Goal: Task Accomplishment & Management: Use online tool/utility

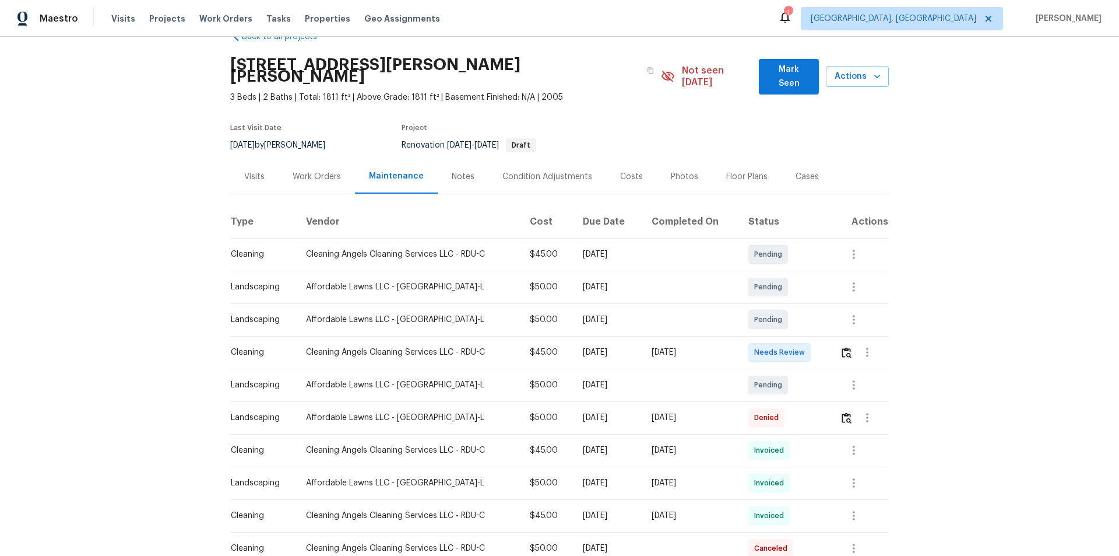
scroll to position [58, 0]
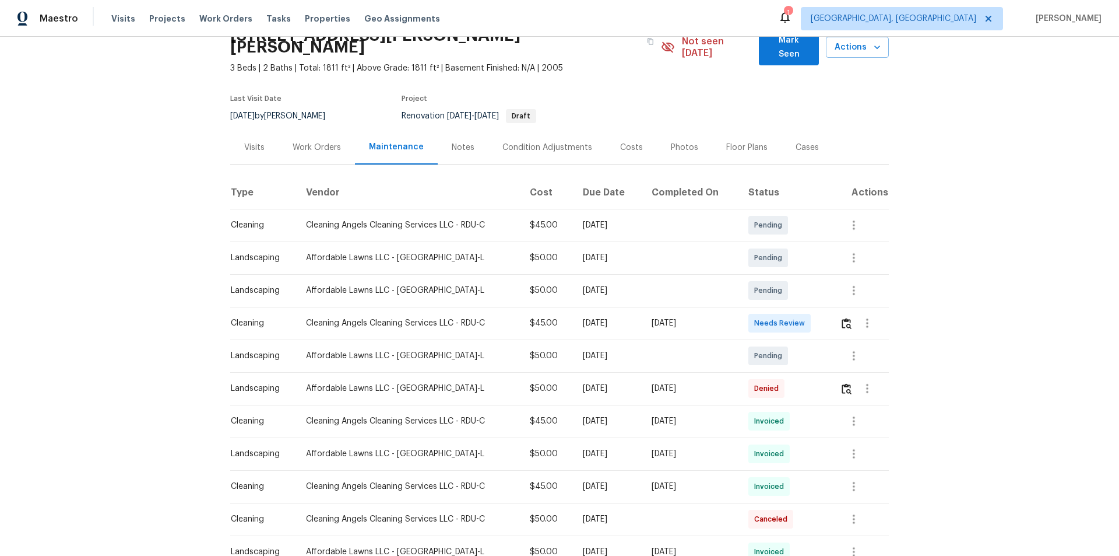
click at [796, 311] on td at bounding box center [860, 323] width 58 height 33
click at [796, 321] on button "button" at bounding box center [846, 323] width 13 height 28
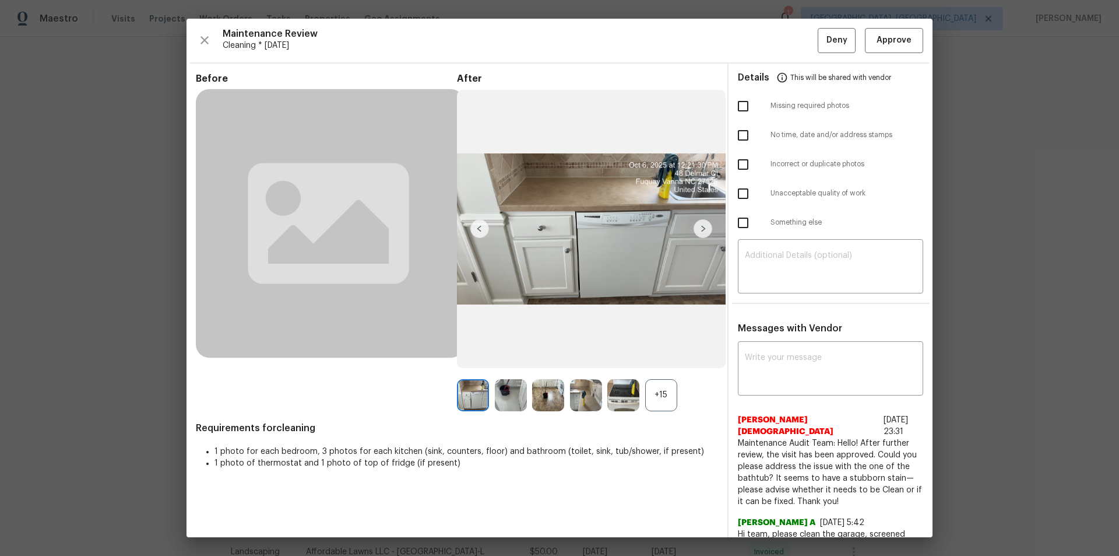
drag, startPoint x: 666, startPoint y: 395, endPoint x: 689, endPoint y: 398, distance: 22.9
click at [667, 373] on div "+15" at bounding box center [661, 395] width 32 height 32
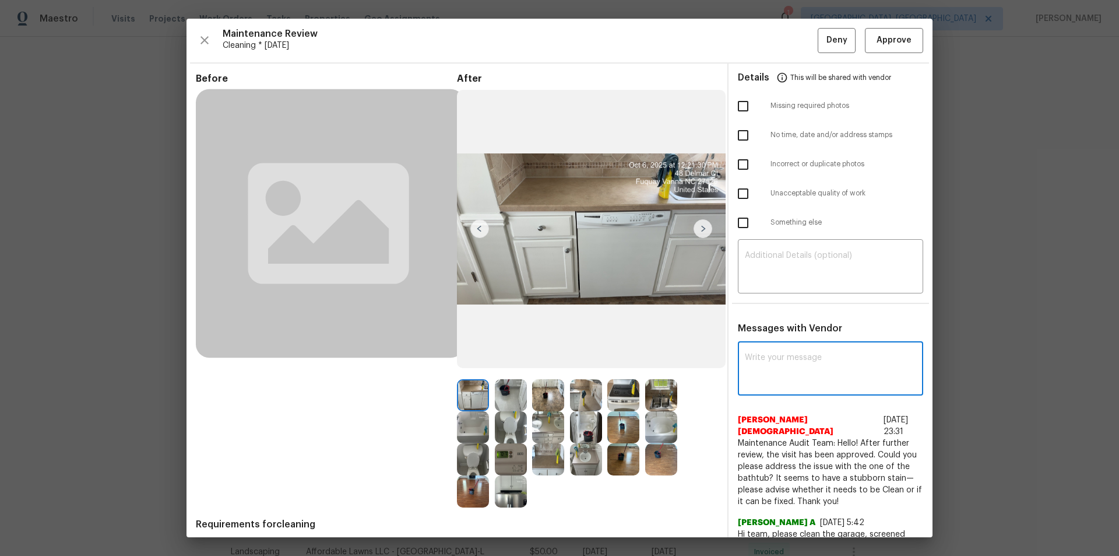
click at [784, 370] on textarea at bounding box center [830, 369] width 171 height 33
paste textarea "Maintenance Audit Team: Hello! Unfortunately, this Cleaning visit completed on …"
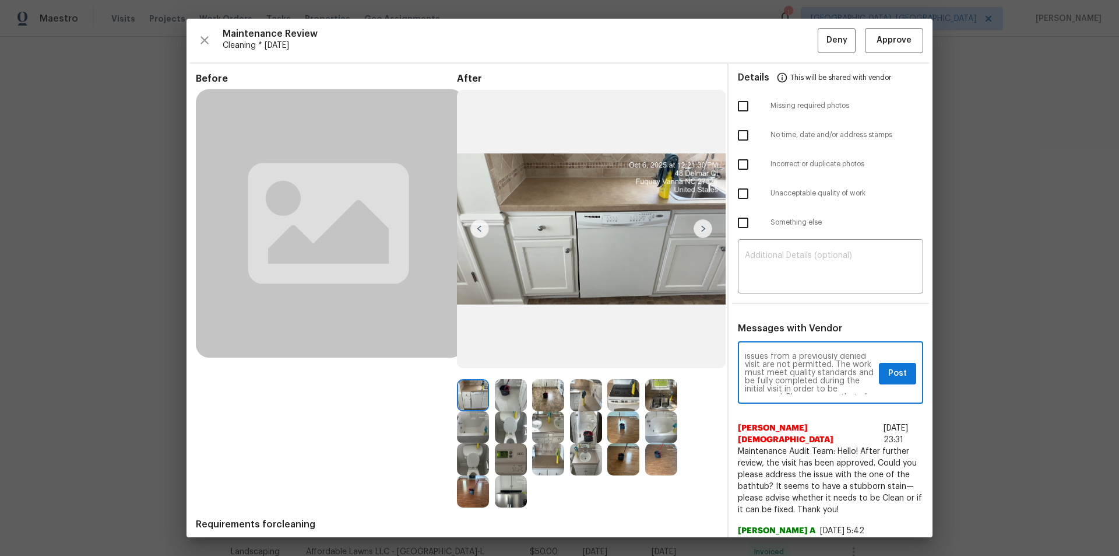
scroll to position [0, 0]
type textarea "Maintenance Audit Team: Hello! Unfortunately, this Cleaning visit completed on …"
click at [796, 258] on textarea at bounding box center [830, 267] width 171 height 33
paste textarea "Maintenance Audit Team: Hello! Unfortunately, this Cleaning visit completed on …"
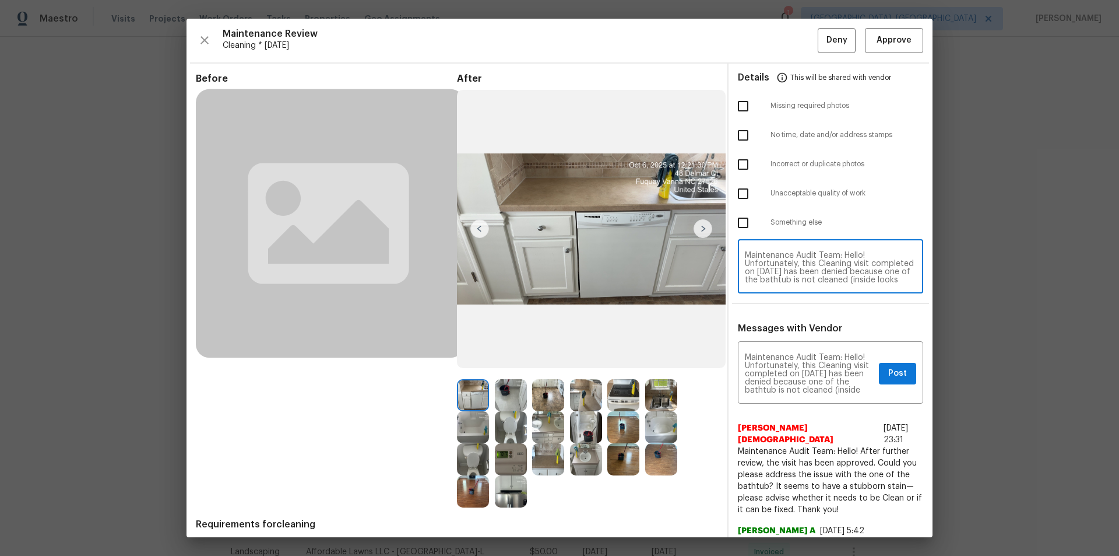
type textarea "Maintenance Audit Team: Hello! Unfortunately, this Cleaning visit completed on …"
drag, startPoint x: 737, startPoint y: 194, endPoint x: 755, endPoint y: 216, distance: 28.1
click at [736, 195] on input "checkbox" at bounding box center [743, 193] width 24 height 24
checkbox input "true"
click at [795, 259] on textarea "Maintenance Audit Team: Hello! Unfortunately, this Cleaning visit completed on …" at bounding box center [830, 267] width 171 height 33
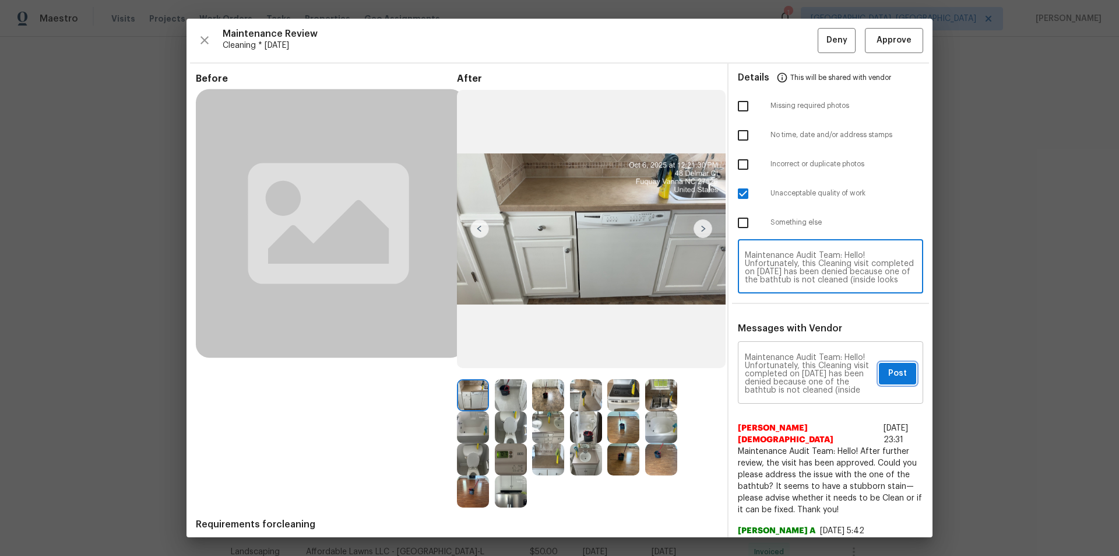
click at [796, 373] on span "Post" at bounding box center [898, 373] width 19 height 15
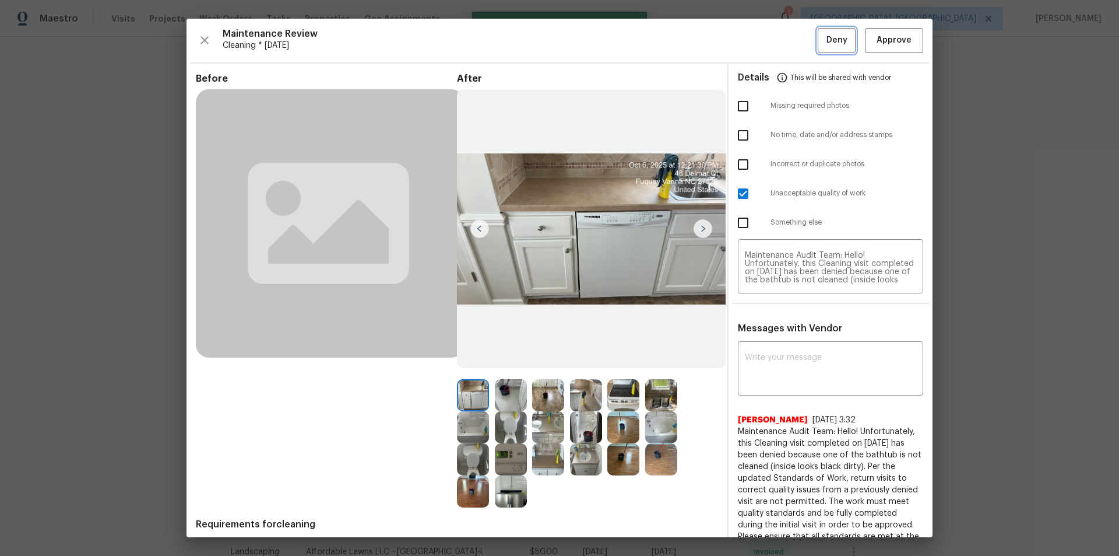
click at [796, 41] on button "Deny" at bounding box center [837, 40] width 38 height 25
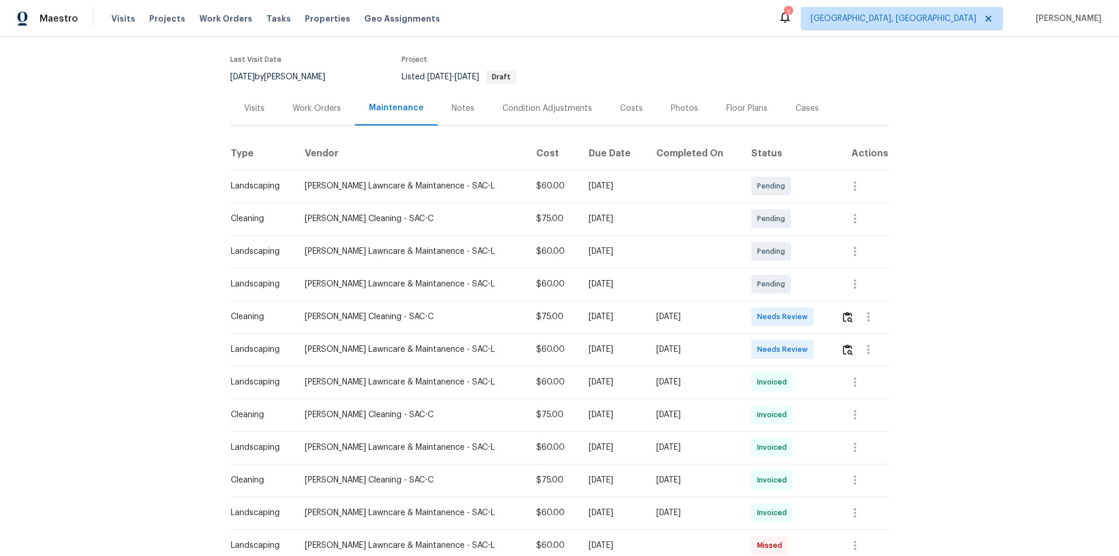
scroll to position [175, 0]
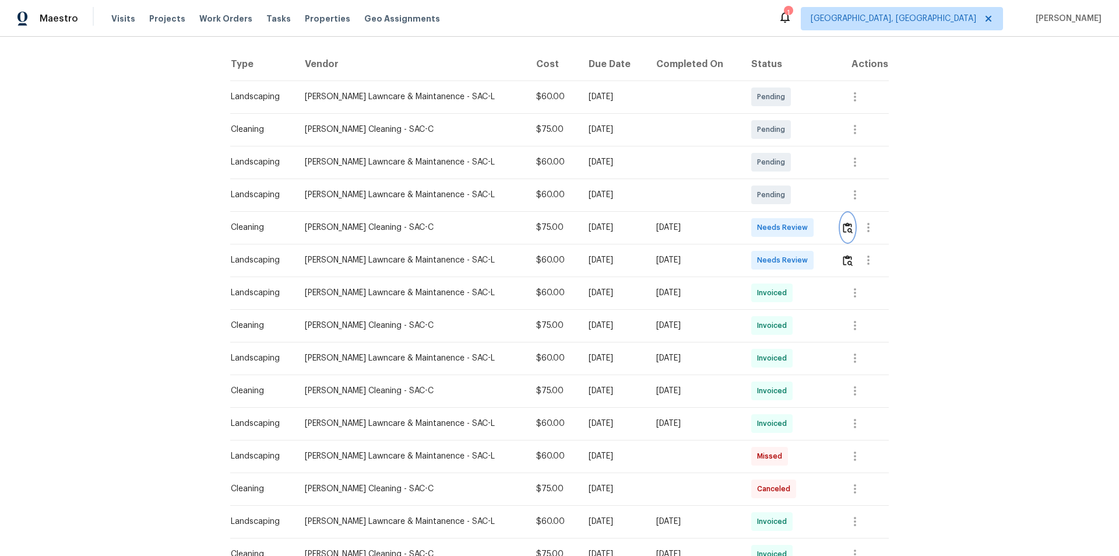
click at [796, 229] on img "button" at bounding box center [848, 227] width 10 height 11
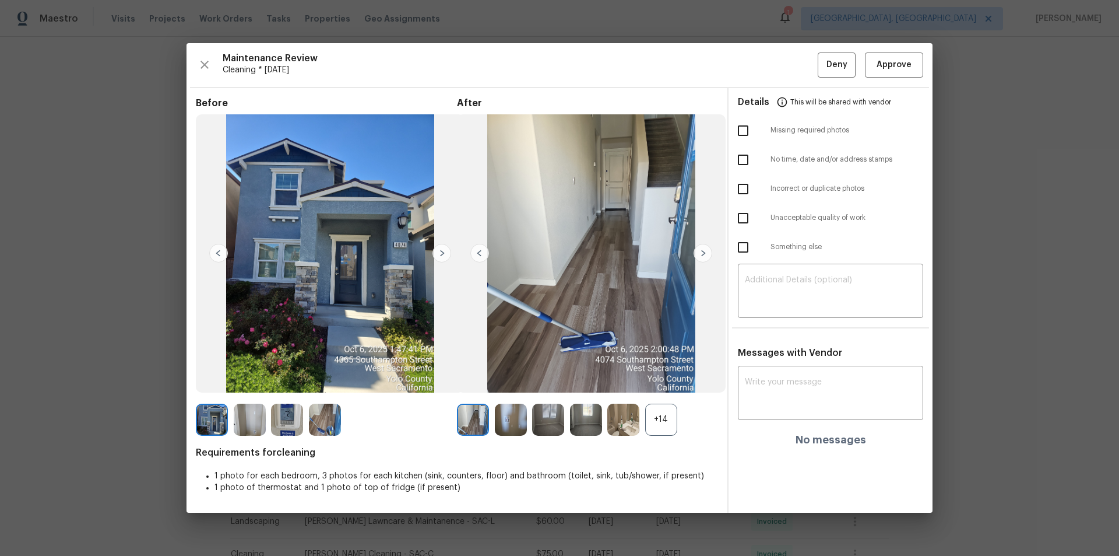
click at [661, 373] on div "+14" at bounding box center [661, 419] width 32 height 32
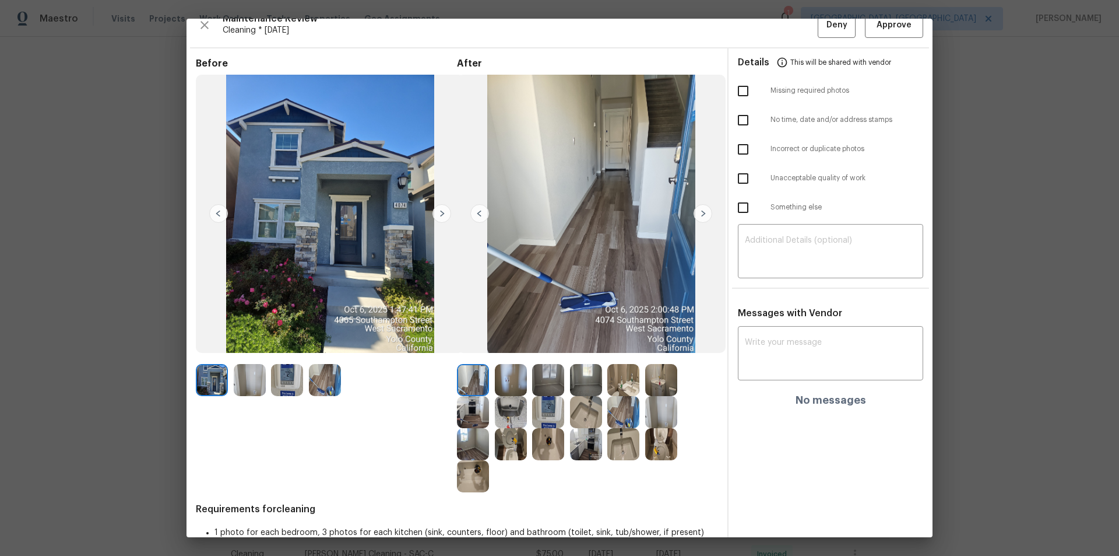
scroll to position [0, 0]
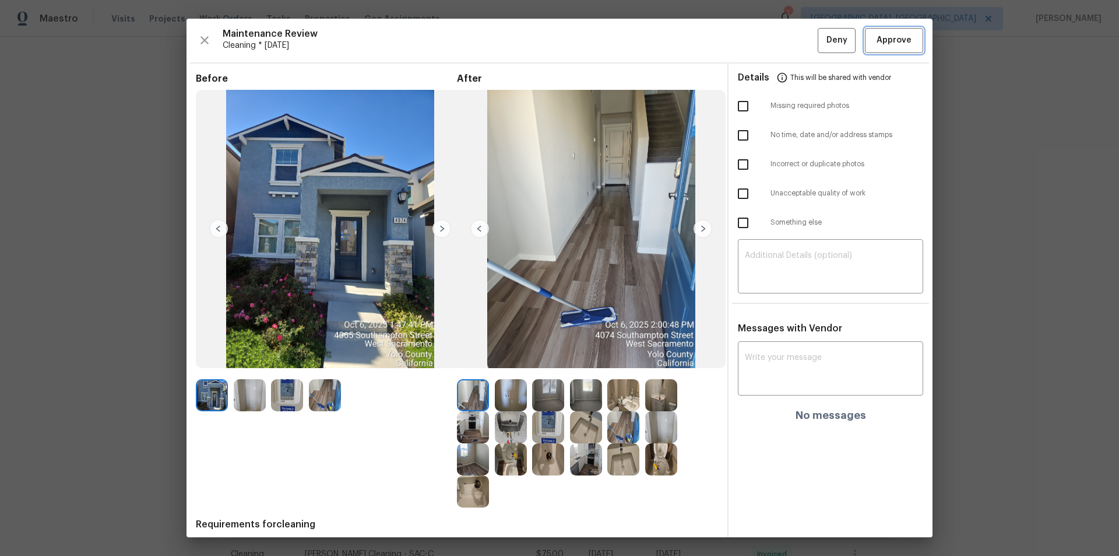
click at [796, 40] on button "Approve" at bounding box center [894, 40] width 58 height 25
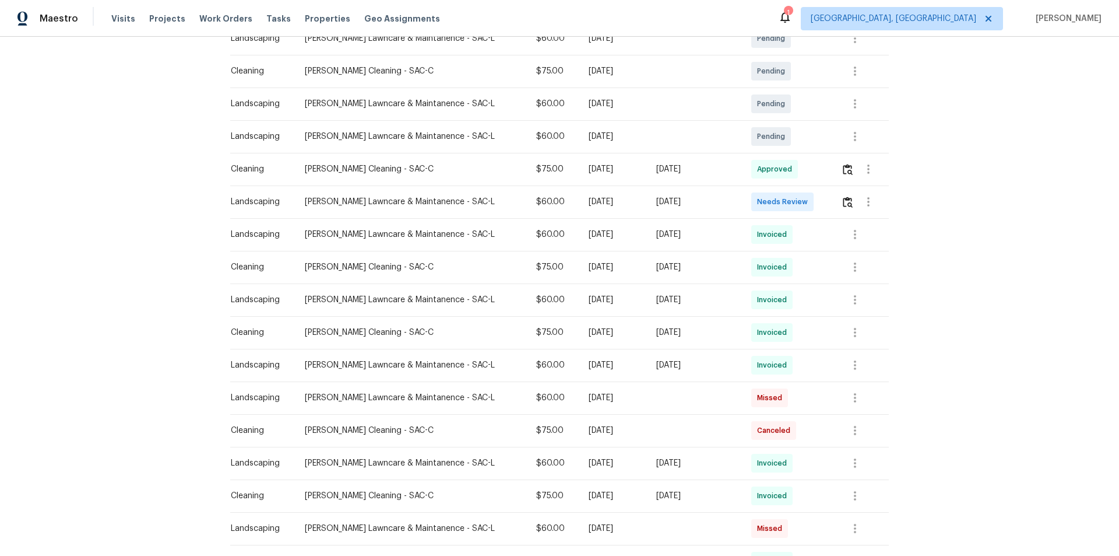
scroll to position [58, 0]
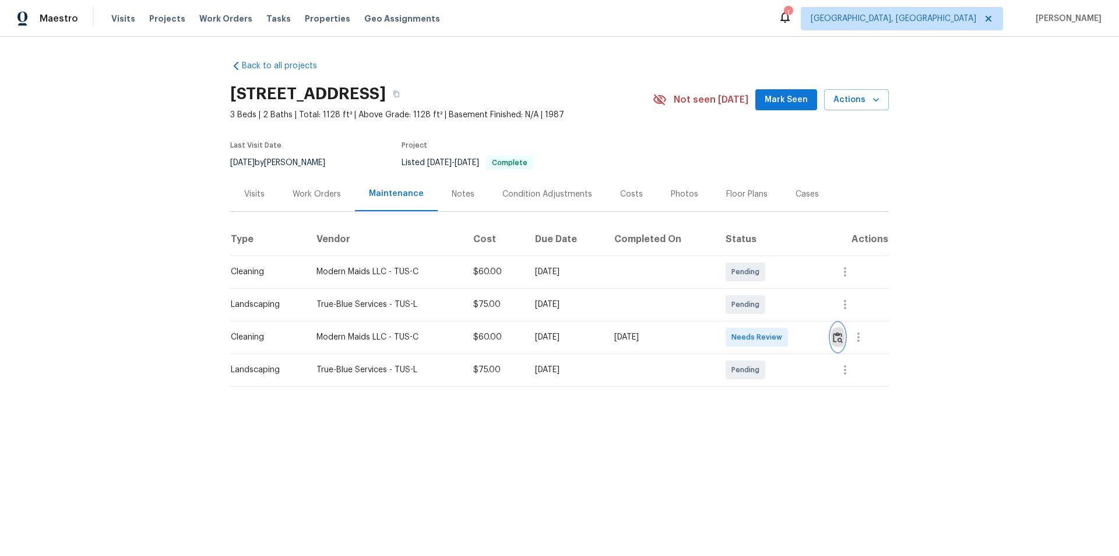
click at [837, 338] on img "button" at bounding box center [838, 337] width 10 height 11
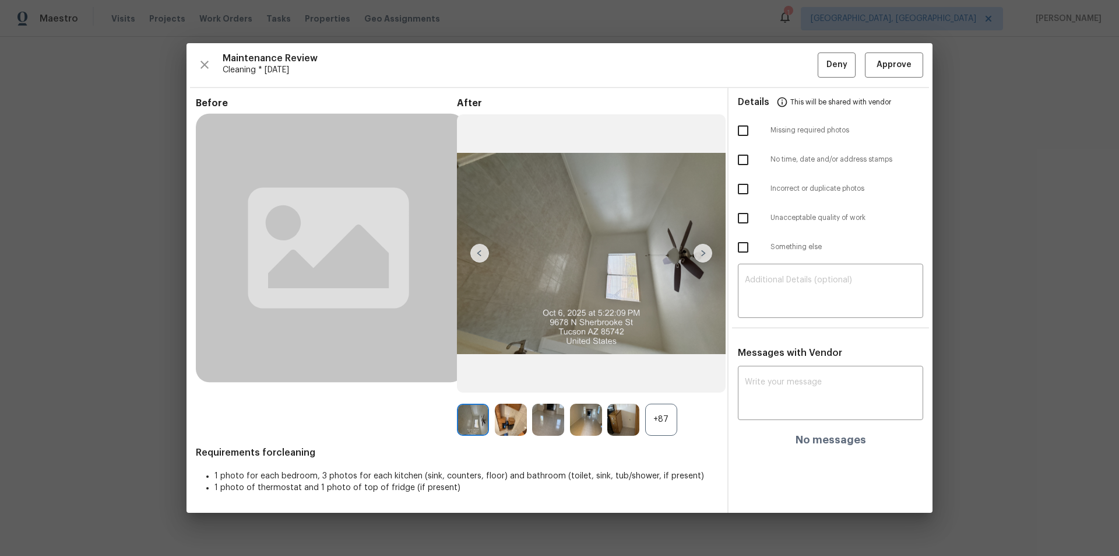
click at [659, 419] on div "+87" at bounding box center [661, 419] width 32 height 32
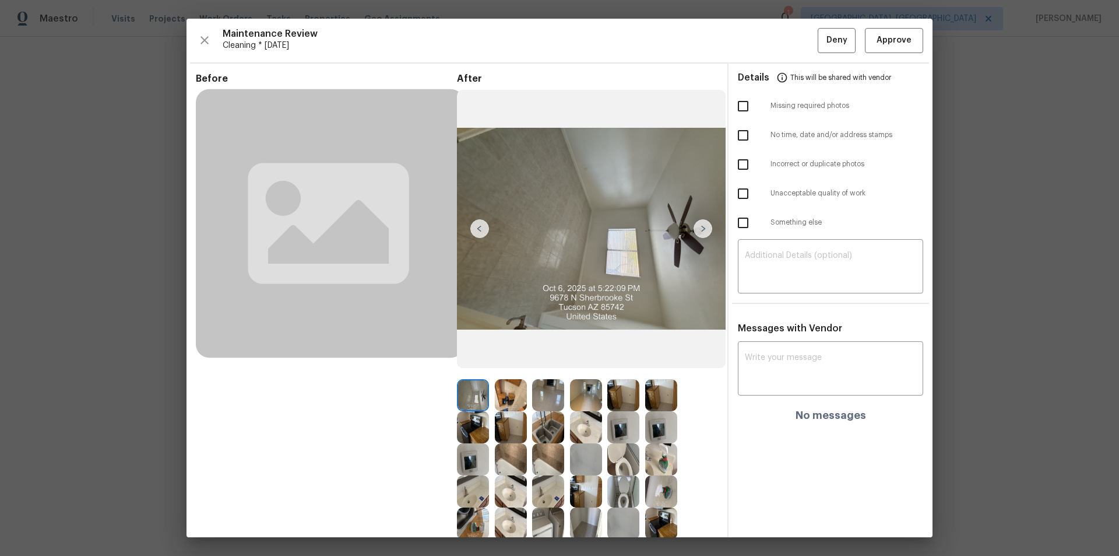
drag, startPoint x: 1065, startPoint y: 277, endPoint x: 1049, endPoint y: 275, distance: 16.5
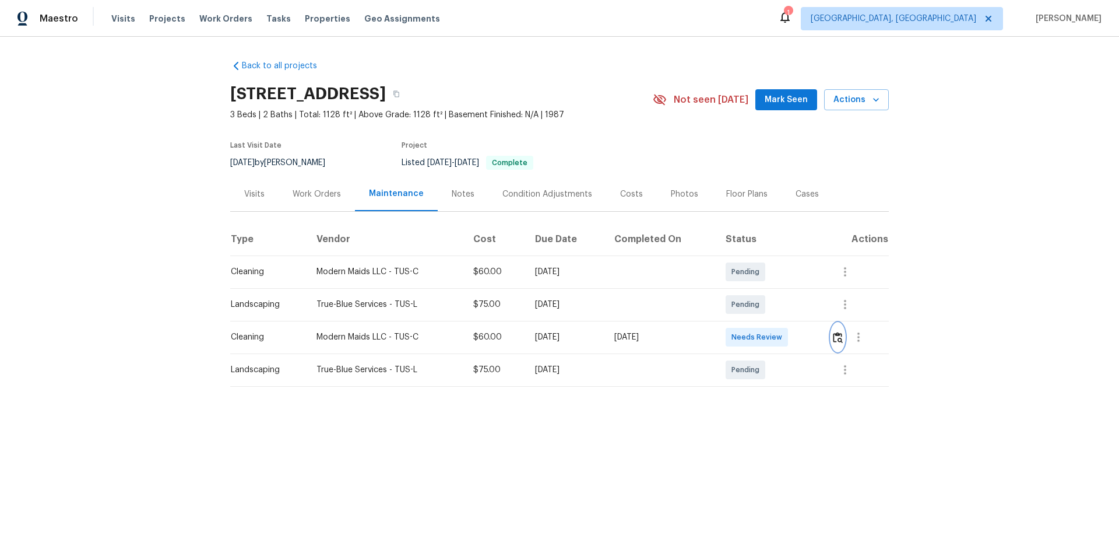
click at [837, 340] on img "button" at bounding box center [838, 337] width 10 height 11
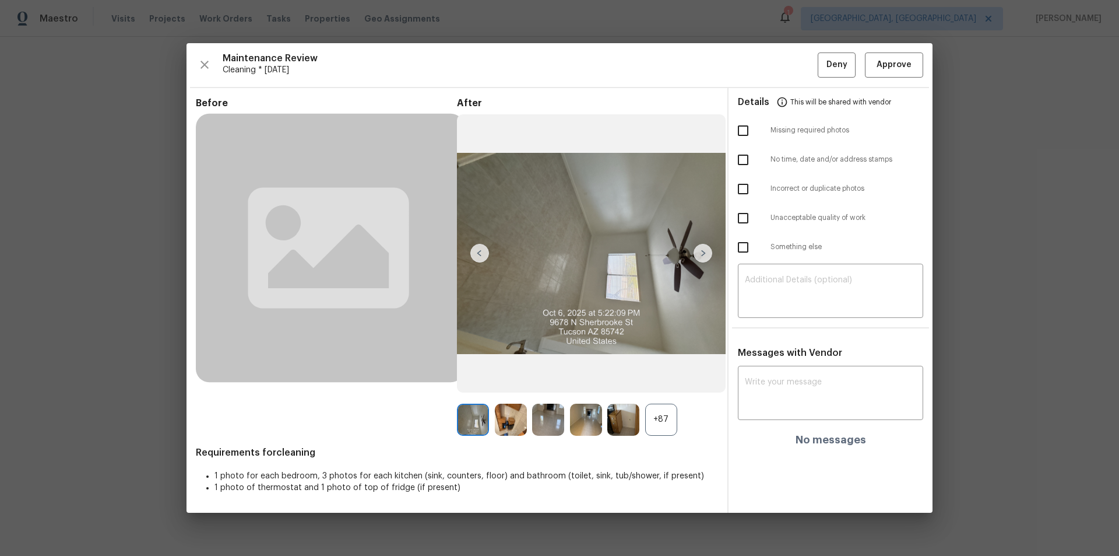
click at [660, 412] on div "+87" at bounding box center [661, 419] width 32 height 32
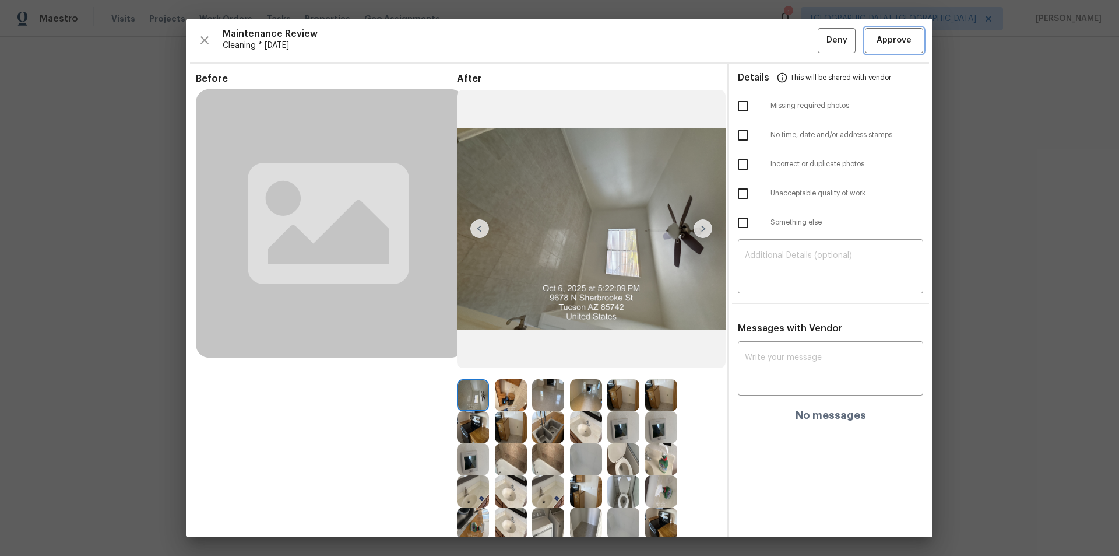
click at [902, 49] on button "Approve" at bounding box center [894, 40] width 58 height 25
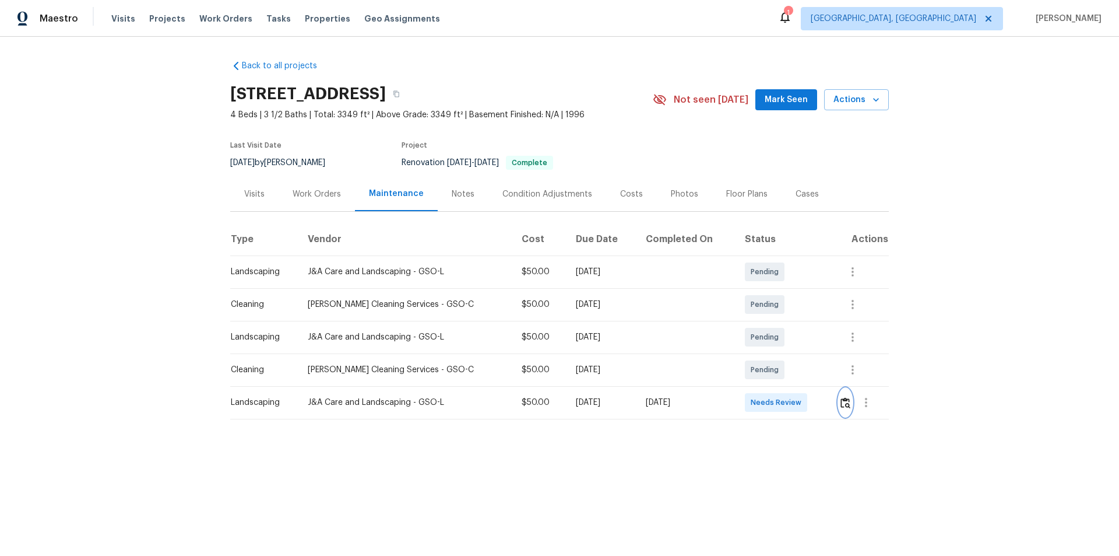
click at [839, 403] on button "button" at bounding box center [845, 402] width 13 height 28
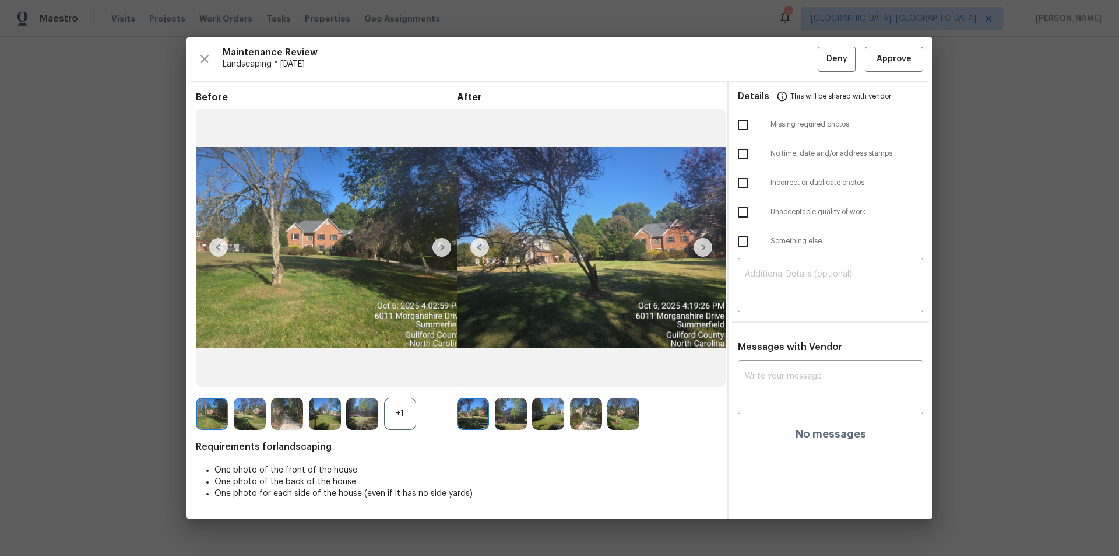
click at [404, 418] on div "+1" at bounding box center [400, 414] width 32 height 32
click at [479, 410] on img at bounding box center [473, 414] width 32 height 32
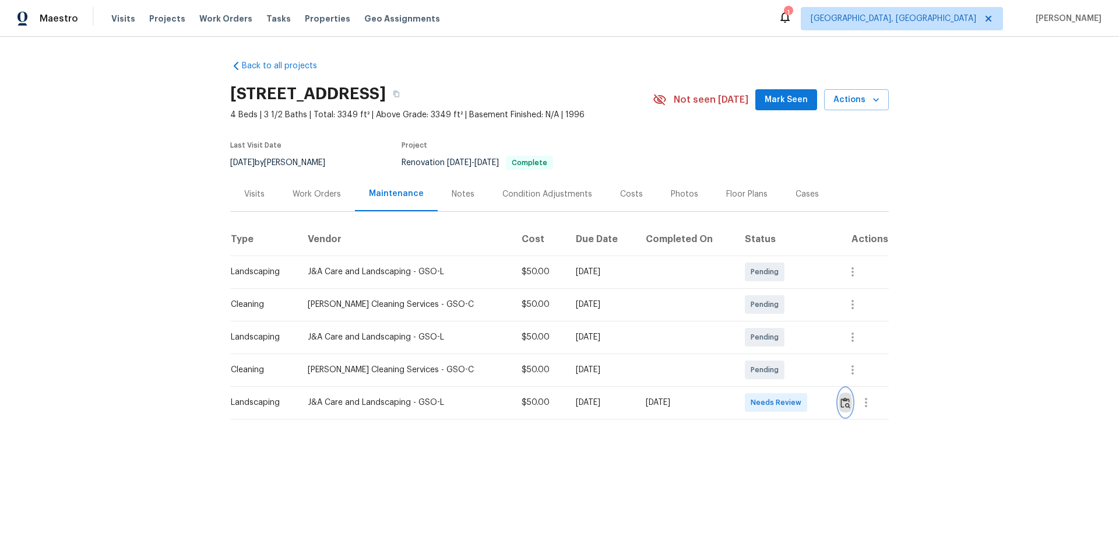
click at [841, 406] on img "button" at bounding box center [846, 402] width 10 height 11
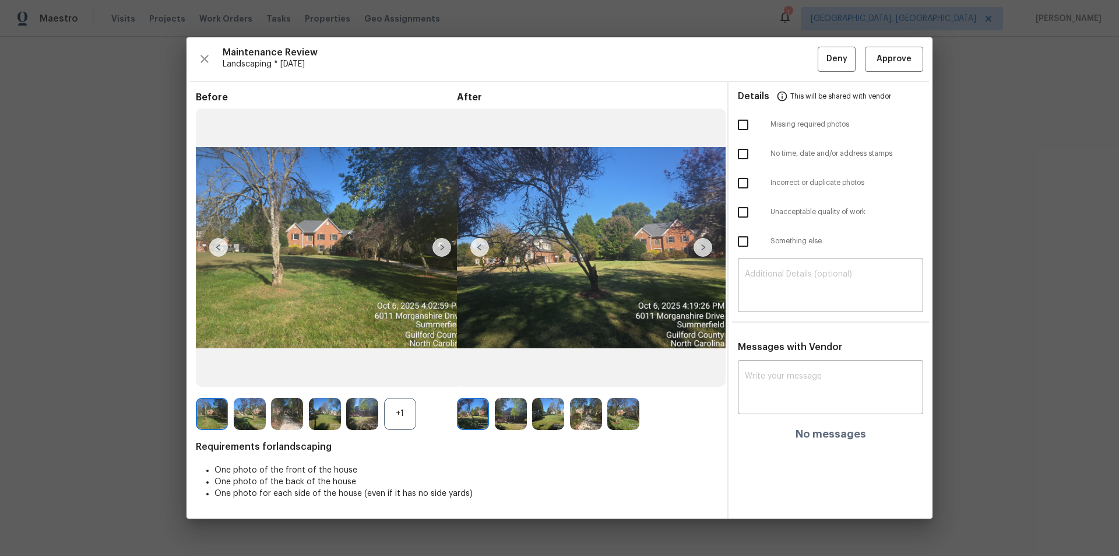
click at [619, 420] on img at bounding box center [624, 414] width 32 height 32
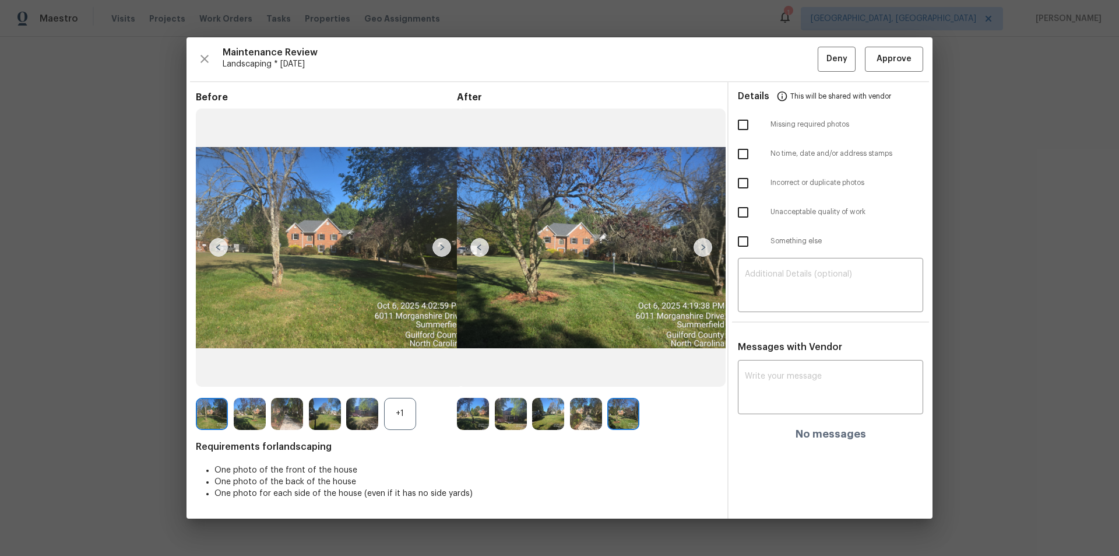
click at [583, 416] on img at bounding box center [586, 414] width 32 height 32
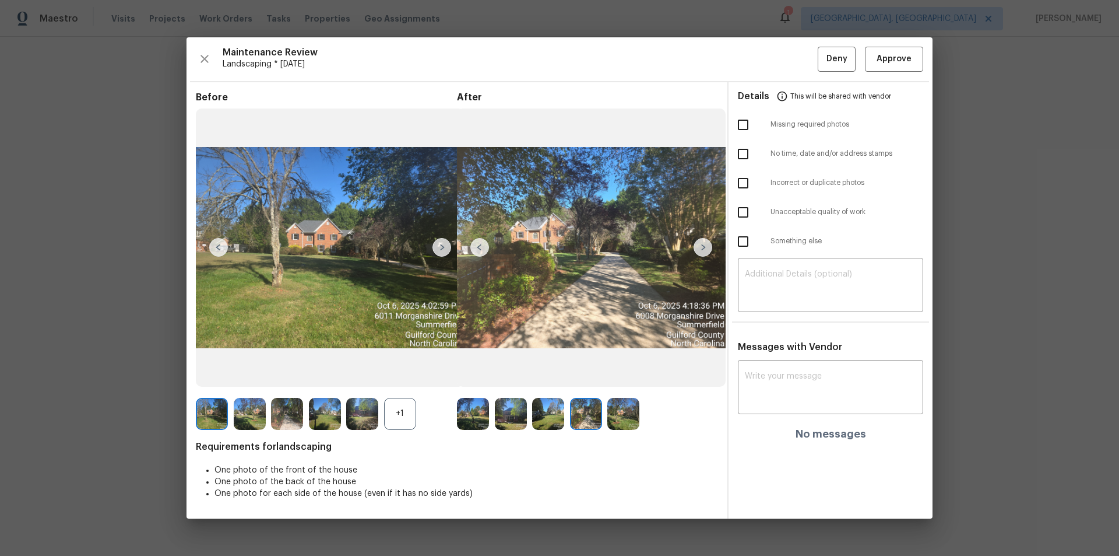
click at [548, 417] on img at bounding box center [548, 414] width 32 height 32
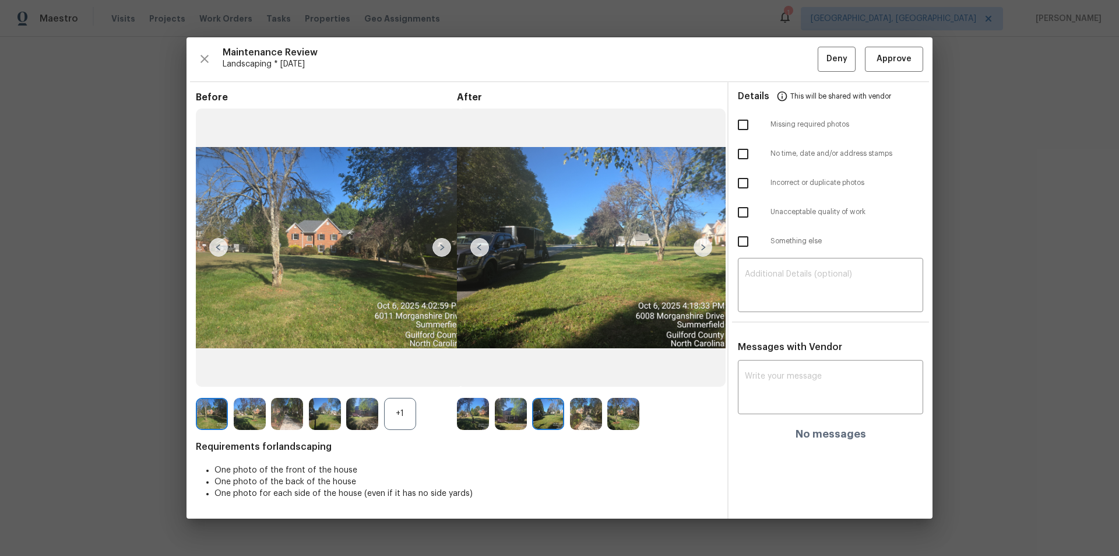
click at [493, 417] on div at bounding box center [476, 414] width 38 height 32
click at [517, 423] on img at bounding box center [511, 414] width 32 height 32
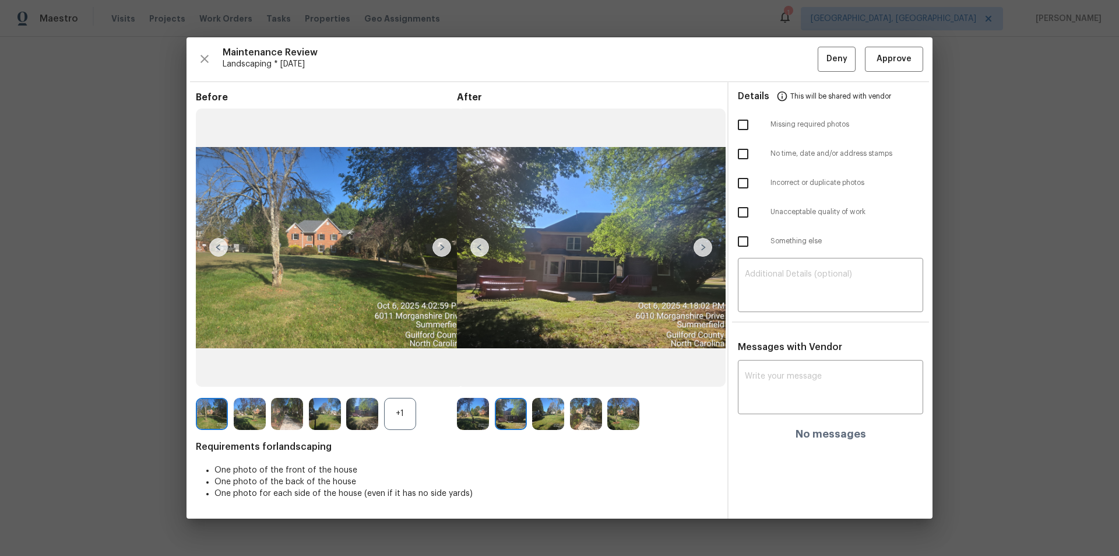
drag, startPoint x: 1037, startPoint y: 357, endPoint x: 1004, endPoint y: 384, distance: 42.3
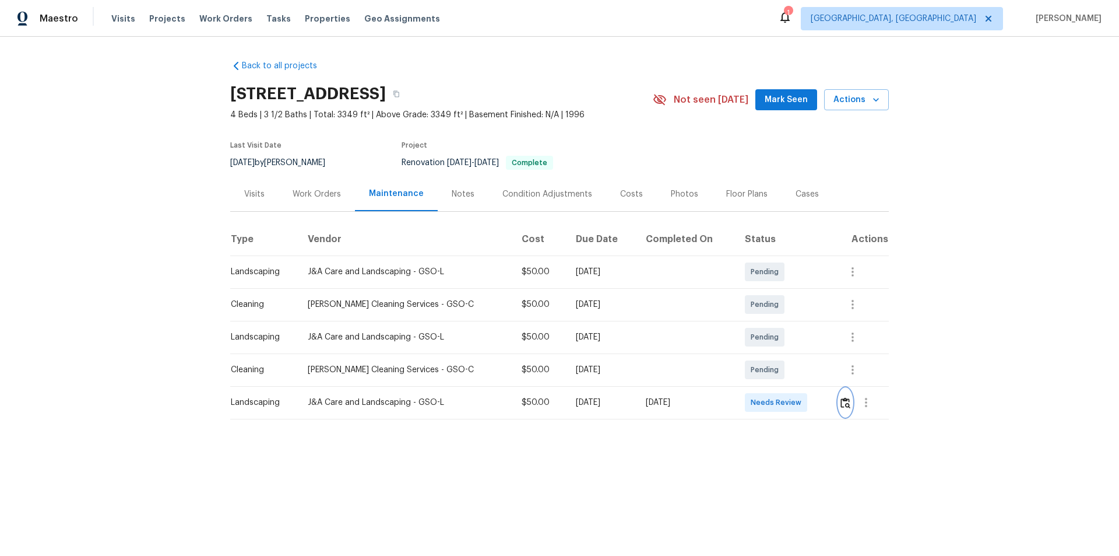
click at [842, 405] on img "button" at bounding box center [846, 402] width 10 height 11
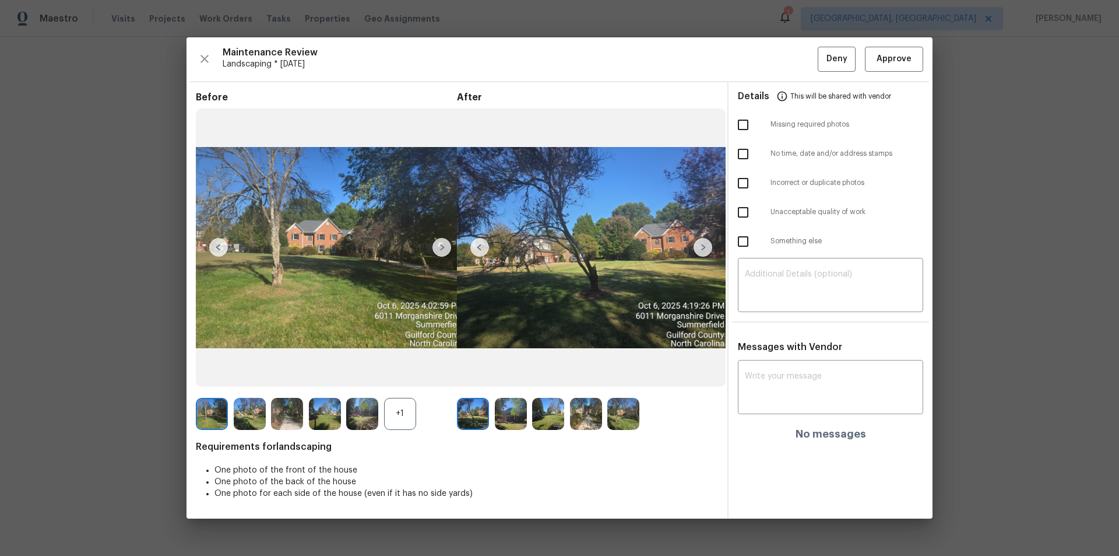
click at [703, 245] on img at bounding box center [703, 247] width 19 height 19
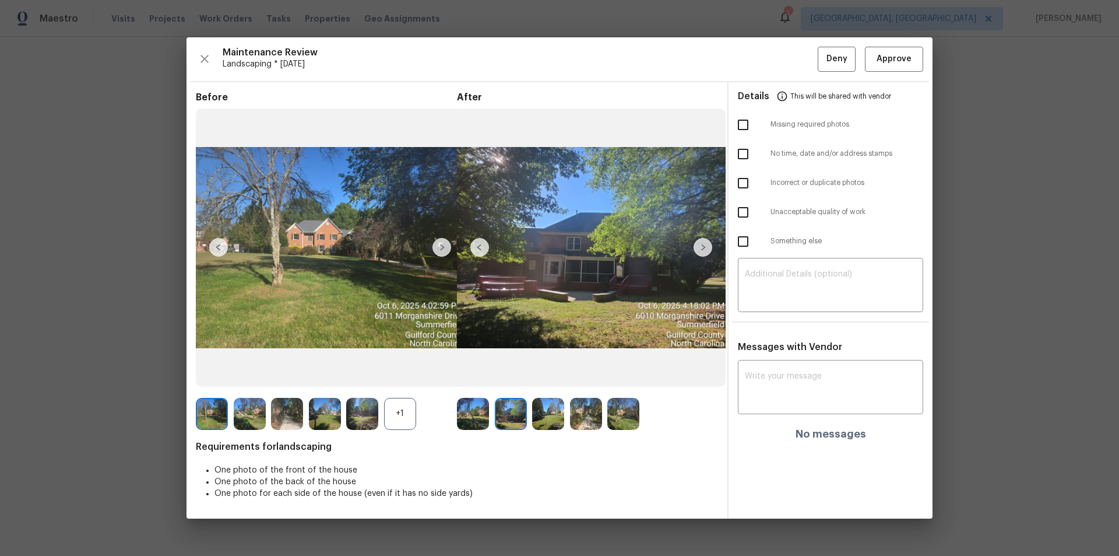
click at [702, 246] on img at bounding box center [703, 247] width 19 height 19
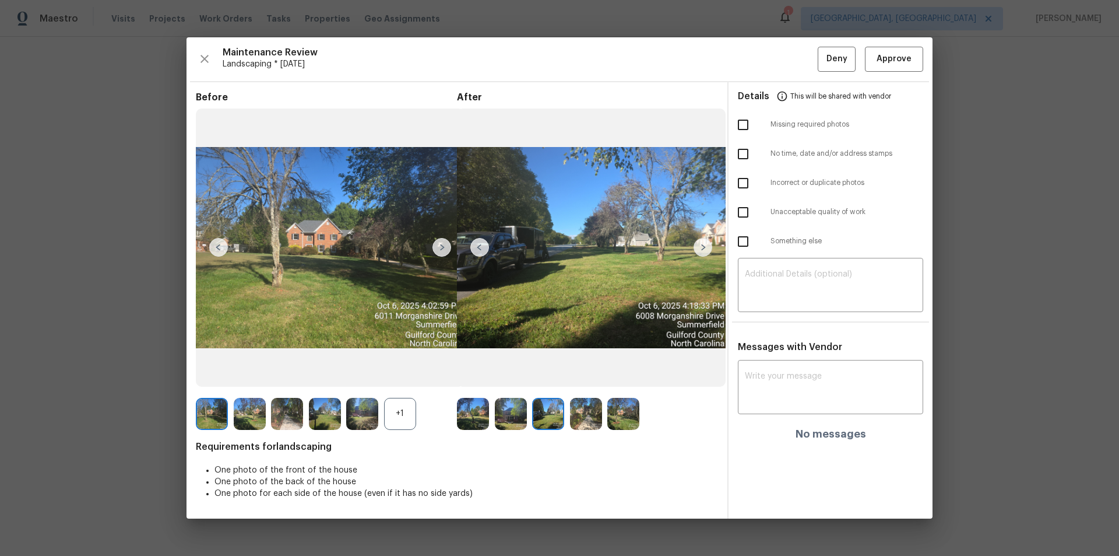
click at [702, 246] on img at bounding box center [703, 247] width 19 height 19
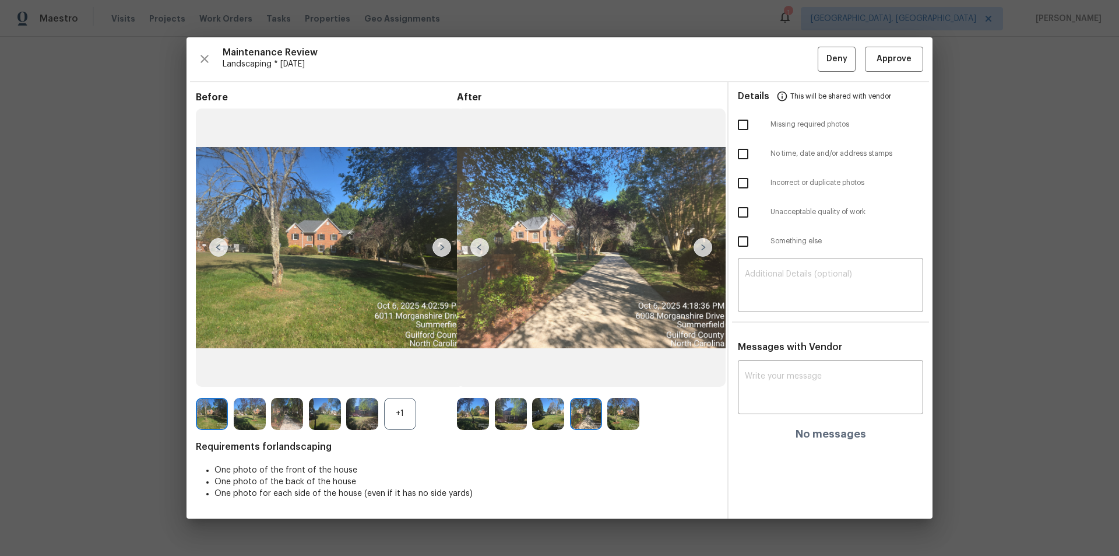
click at [702, 246] on img at bounding box center [703, 247] width 19 height 19
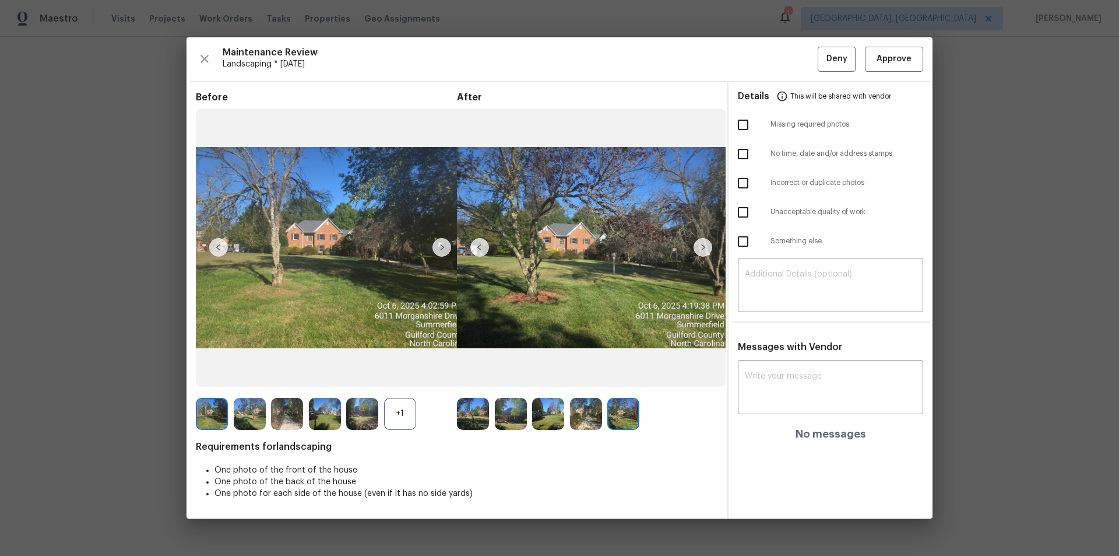
click at [702, 246] on img at bounding box center [703, 247] width 19 height 19
click at [480, 420] on img at bounding box center [473, 414] width 32 height 32
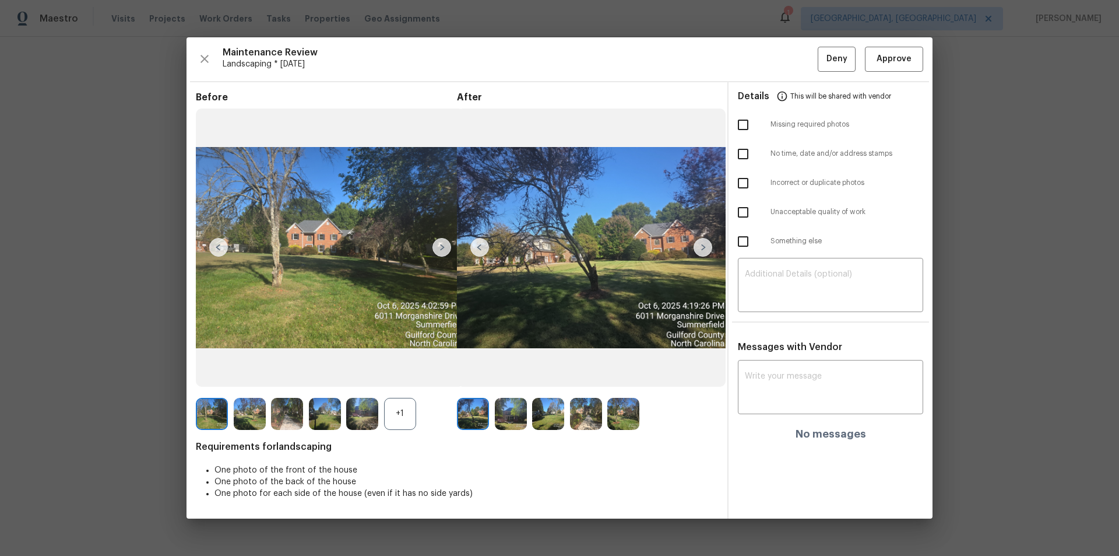
click at [701, 244] on img at bounding box center [703, 247] width 19 height 19
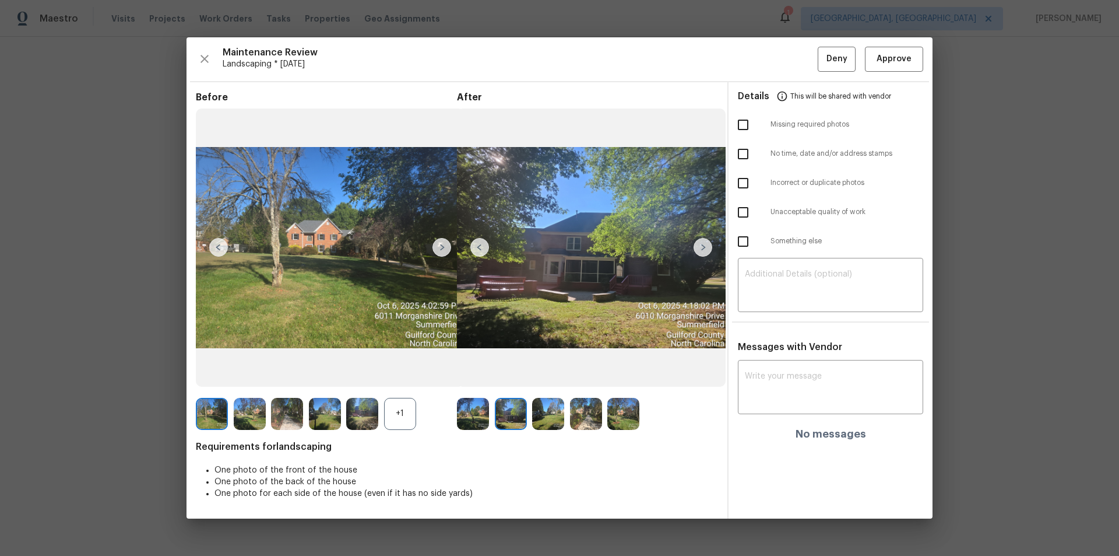
click at [701, 244] on img at bounding box center [703, 247] width 19 height 19
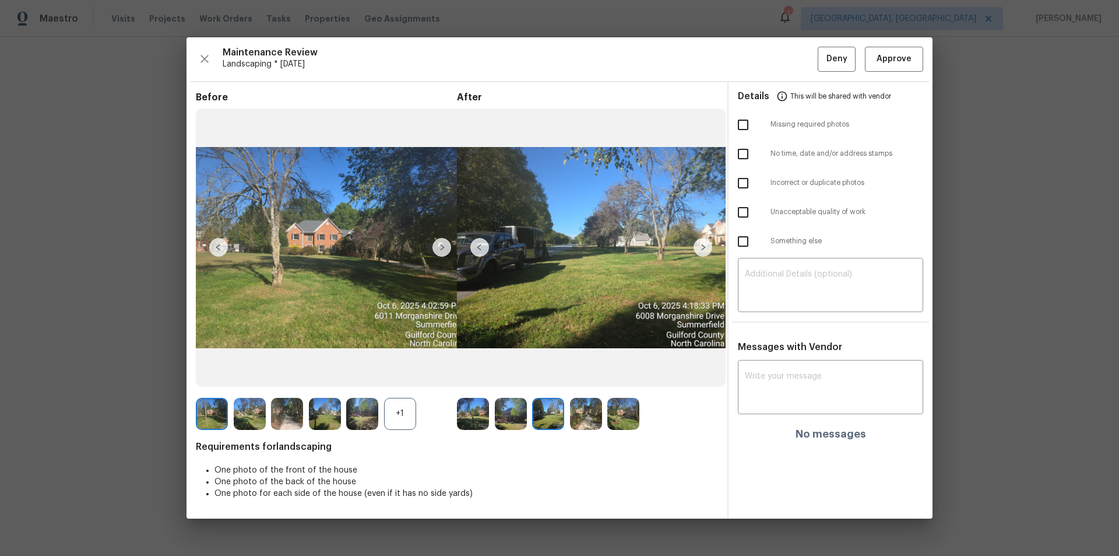
click at [701, 244] on img at bounding box center [703, 247] width 19 height 19
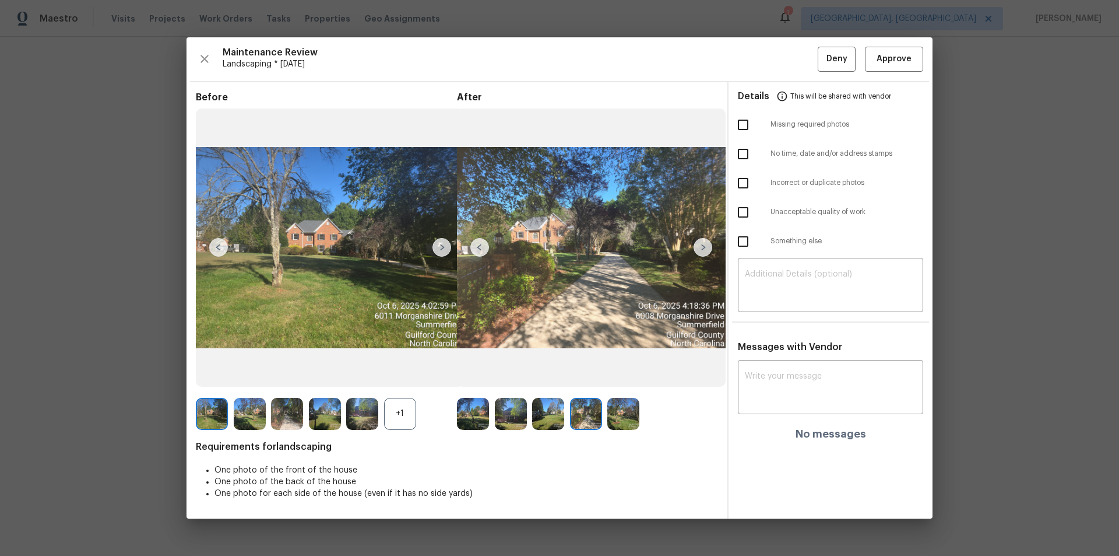
click at [701, 244] on img at bounding box center [703, 247] width 19 height 19
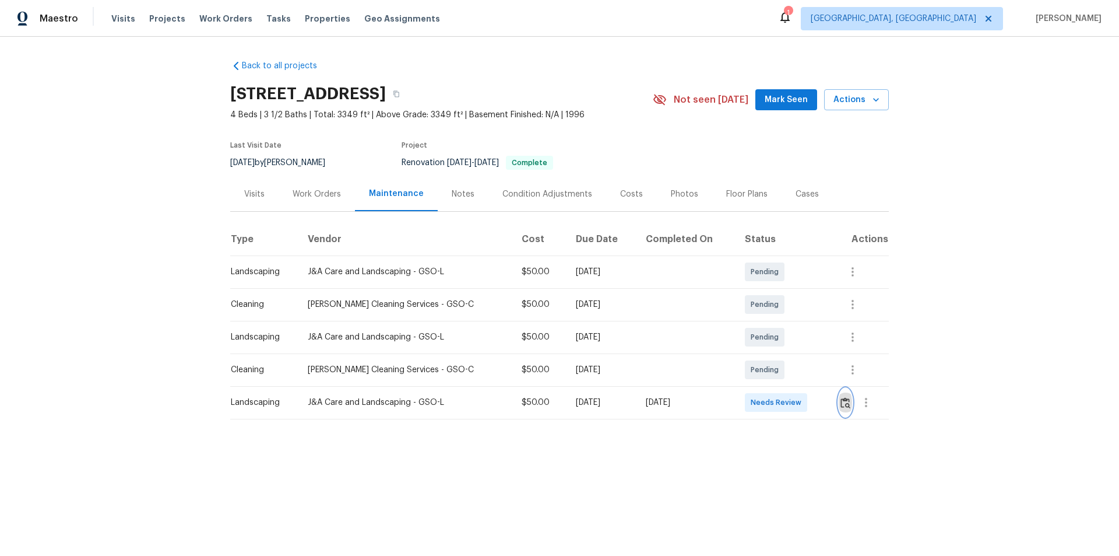
click at [843, 395] on button "button" at bounding box center [845, 402] width 13 height 28
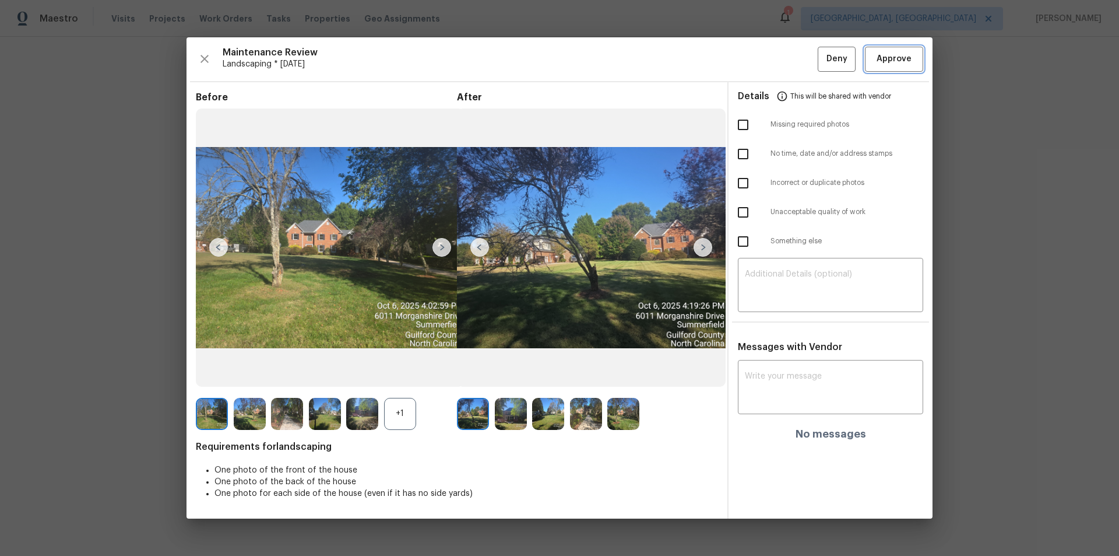
click at [893, 51] on button "Approve" at bounding box center [894, 59] width 58 height 25
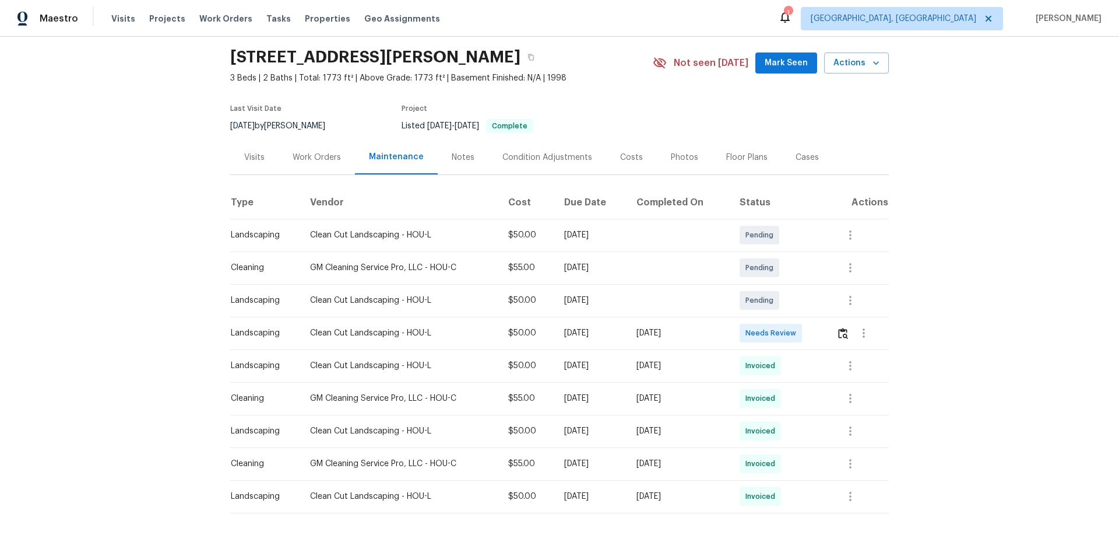
scroll to position [73, 0]
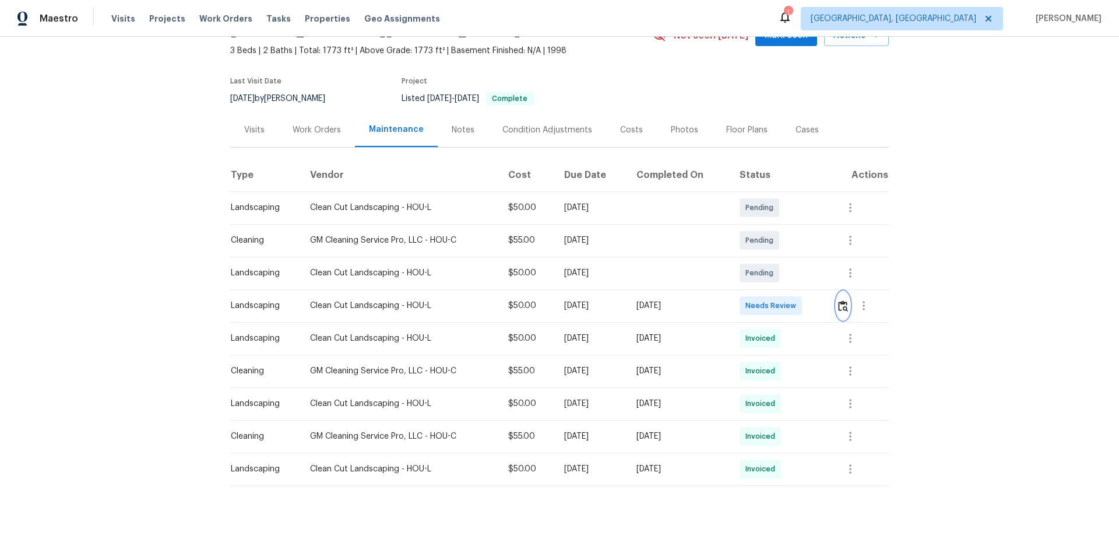
click at [796, 300] on img "button" at bounding box center [843, 305] width 10 height 11
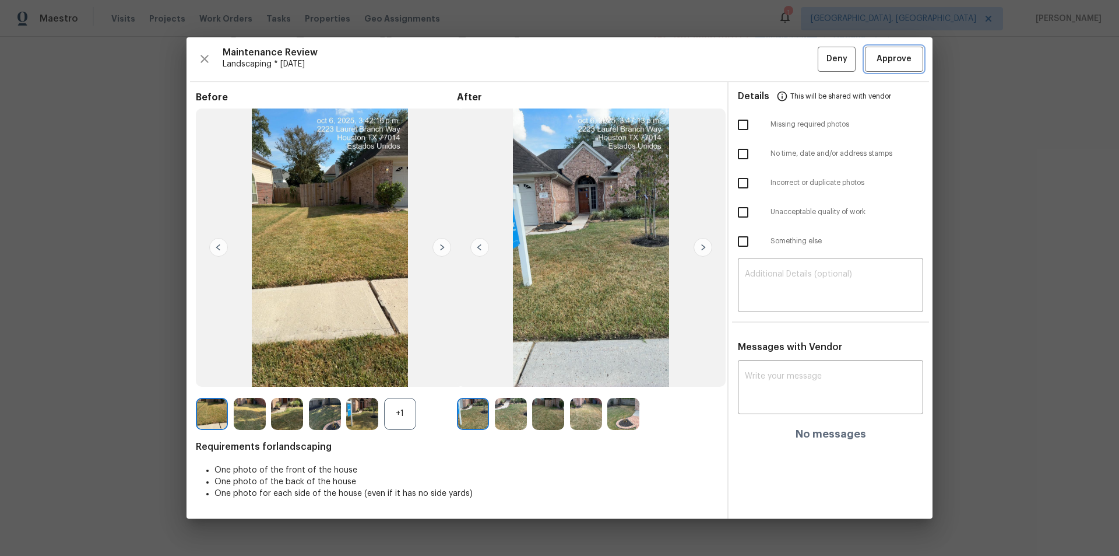
click at [796, 51] on button "Approve" at bounding box center [894, 59] width 58 height 25
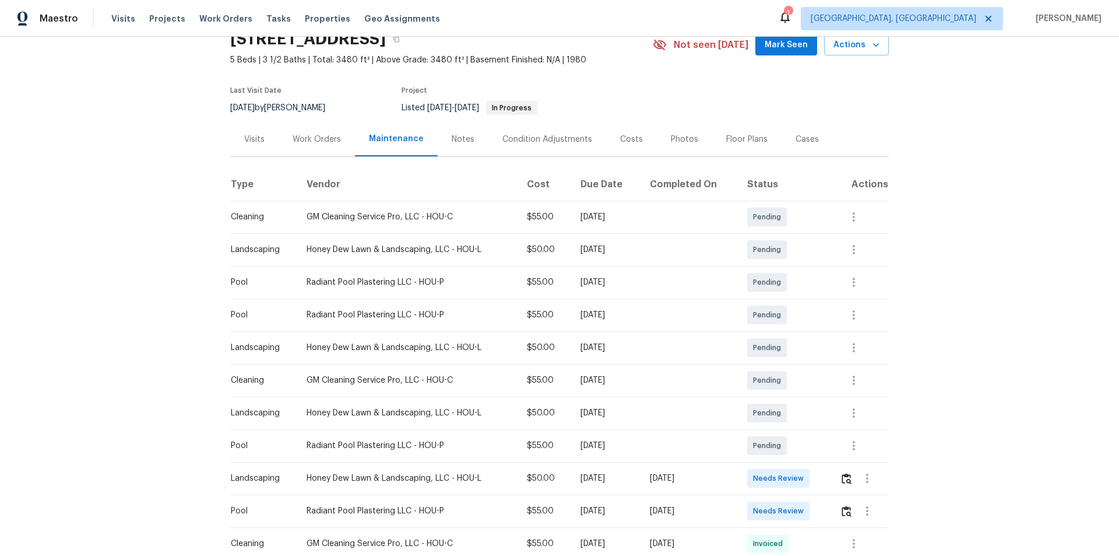
scroll to position [233, 0]
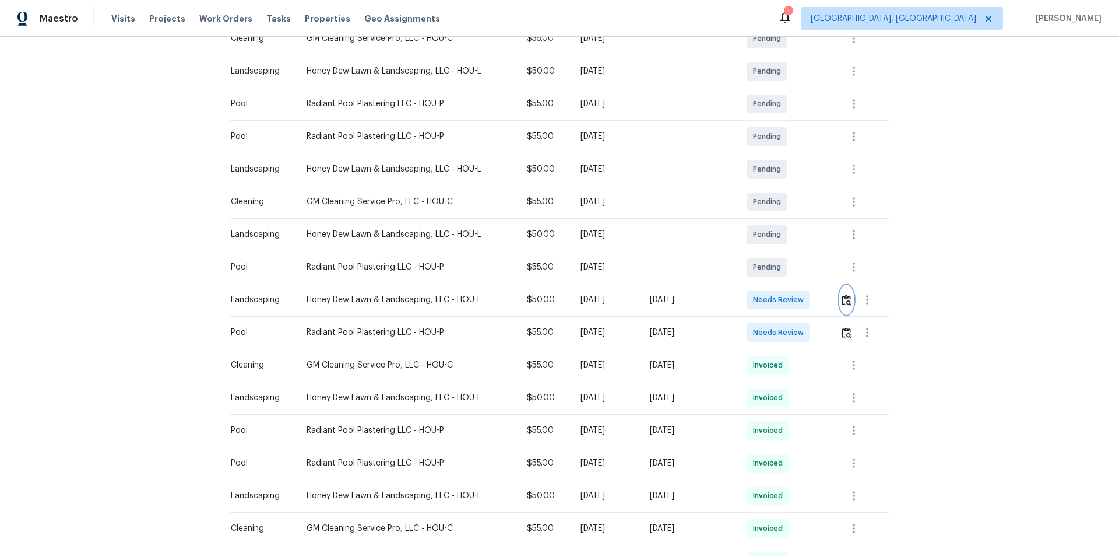
click at [843, 300] on img "button" at bounding box center [847, 299] width 10 height 11
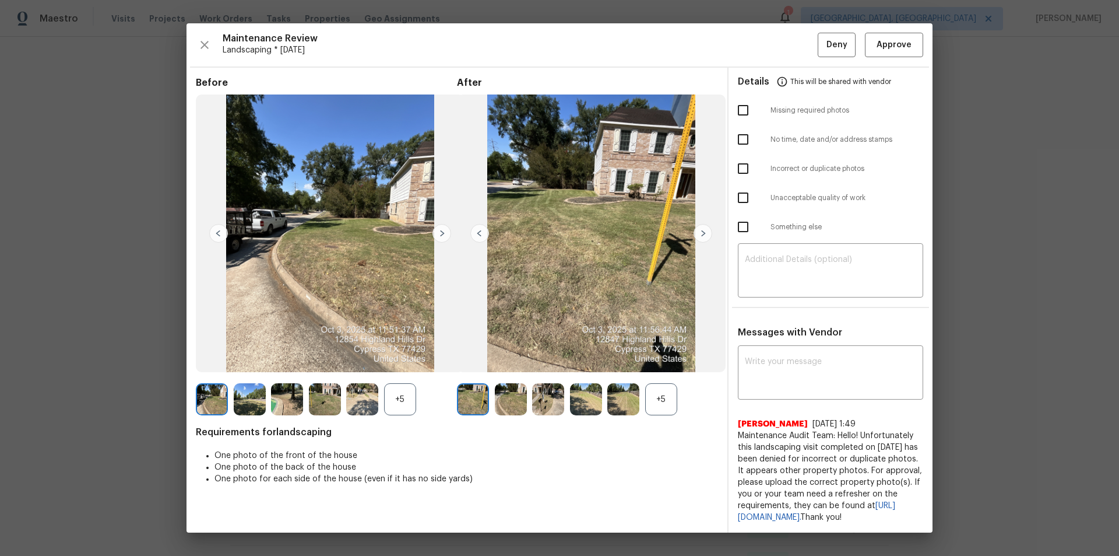
click at [658, 386] on div "+5" at bounding box center [661, 399] width 32 height 32
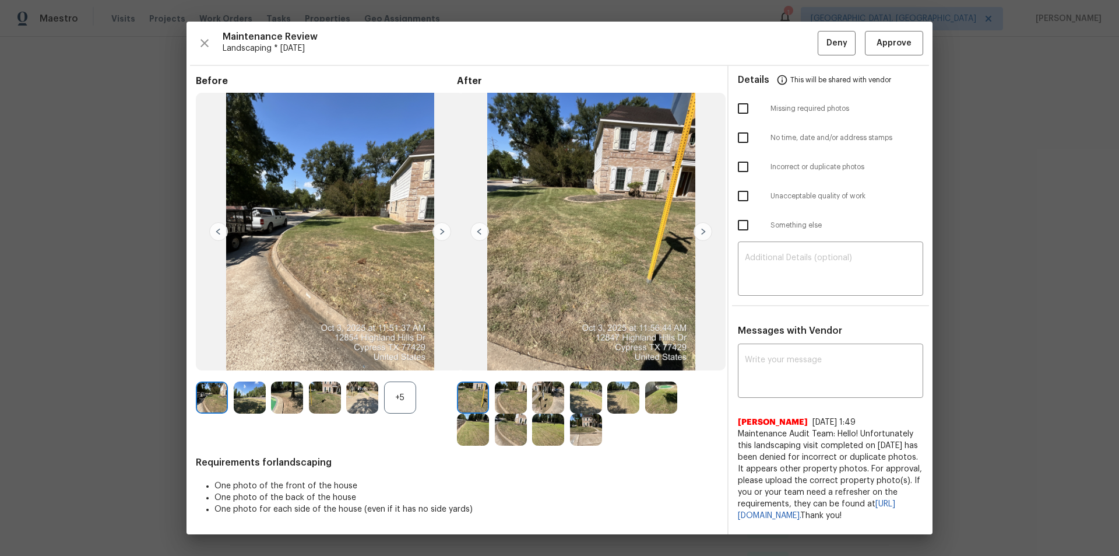
click at [394, 393] on div "+5" at bounding box center [400, 397] width 32 height 32
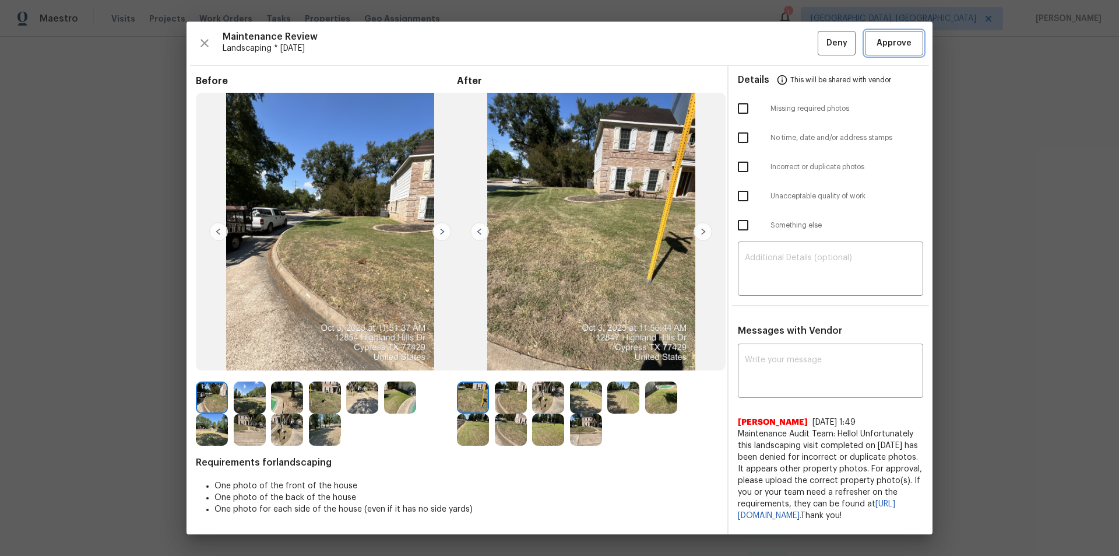
click at [883, 45] on span "Approve" at bounding box center [894, 43] width 35 height 15
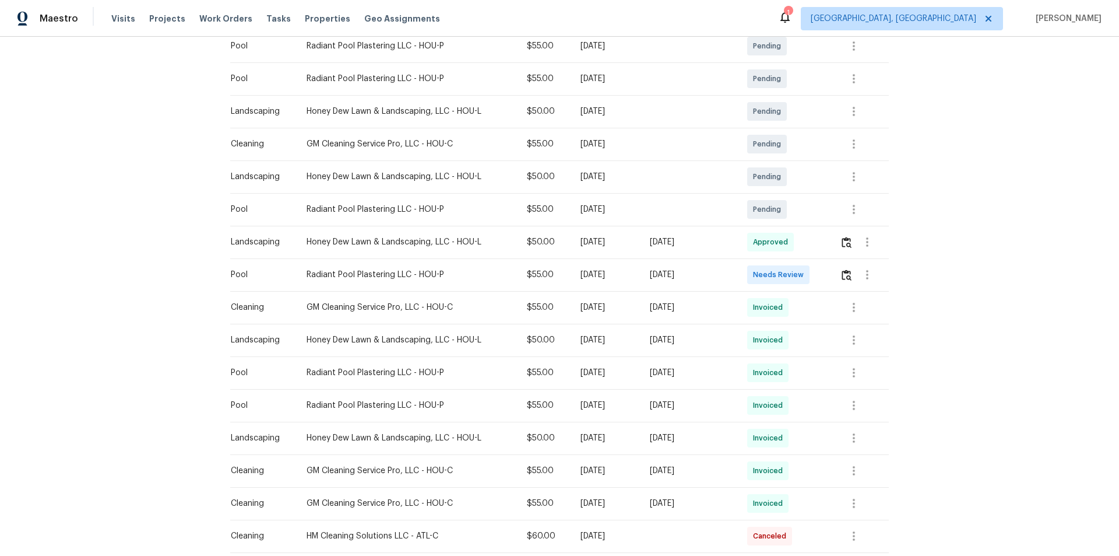
scroll to position [292, 0]
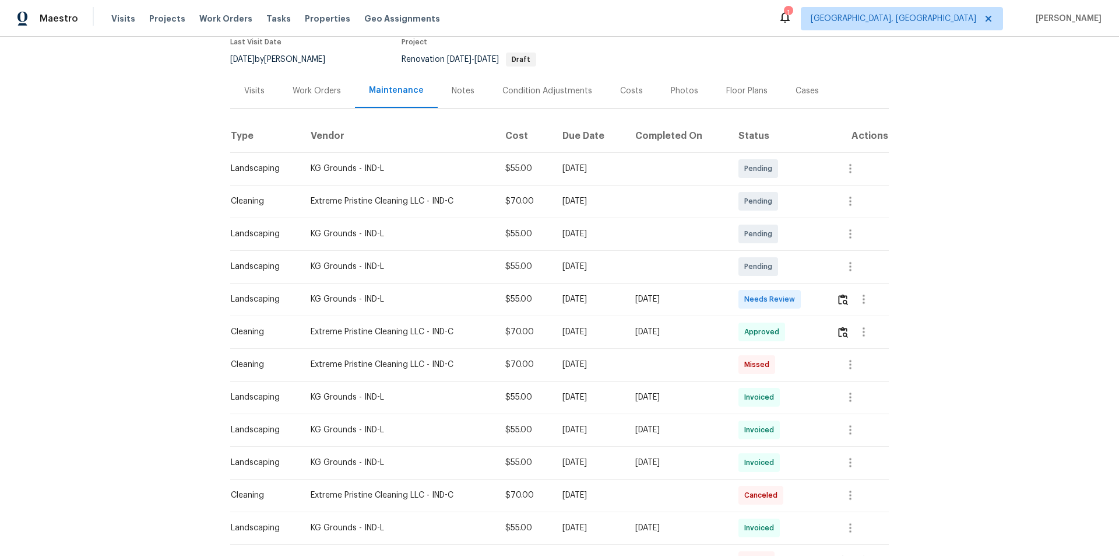
scroll to position [117, 0]
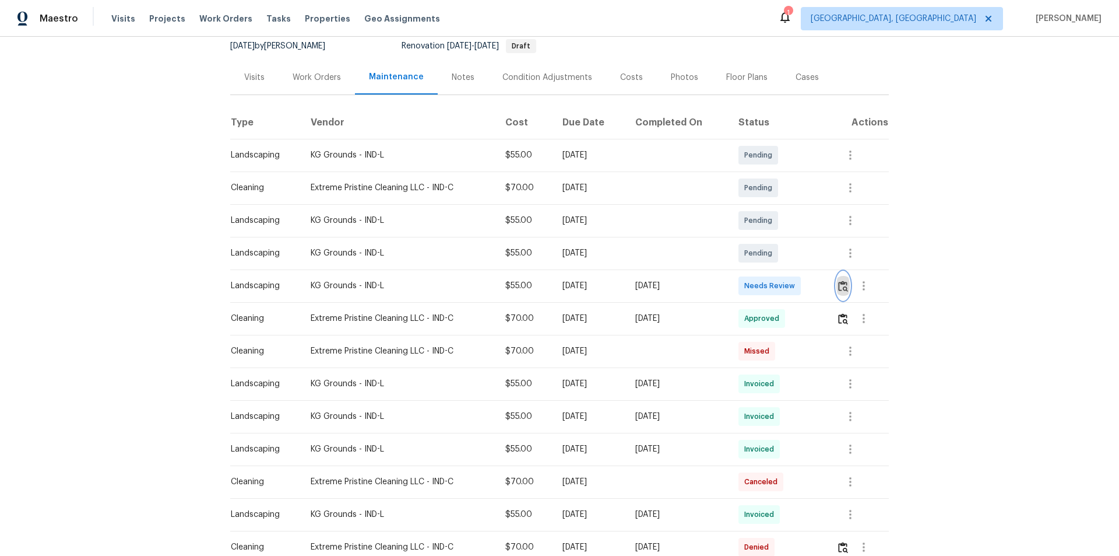
click at [847, 285] on button "button" at bounding box center [843, 286] width 13 height 28
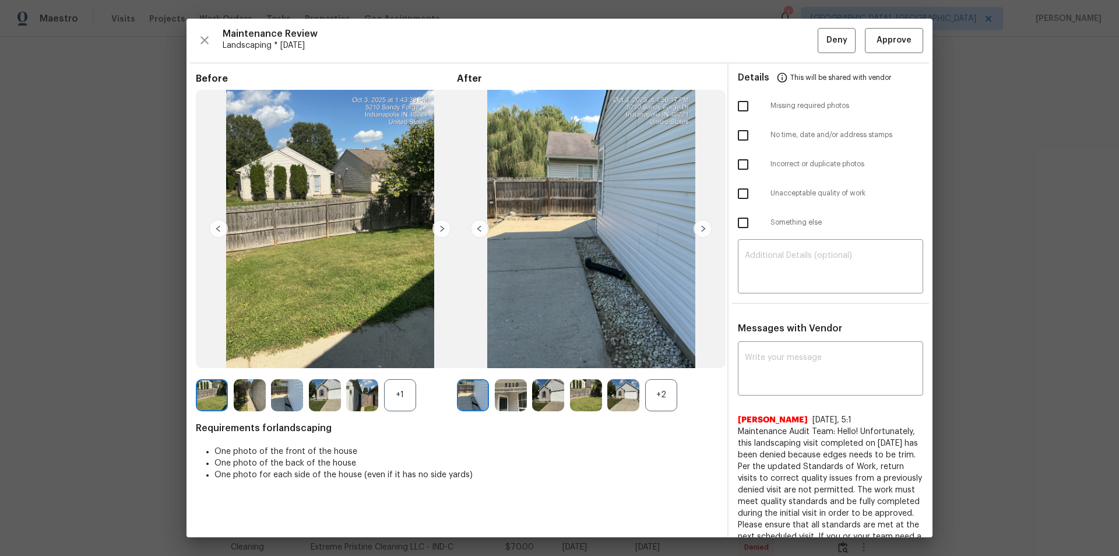
click at [665, 395] on div "+2" at bounding box center [661, 395] width 32 height 32
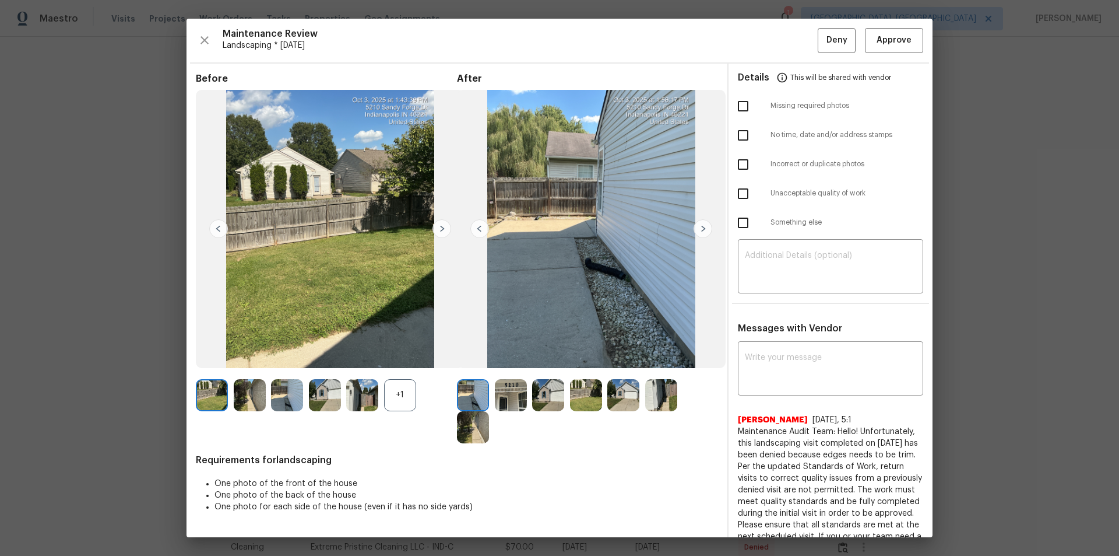
click at [408, 395] on div "+1" at bounding box center [400, 395] width 32 height 32
drag, startPoint x: 880, startPoint y: 37, endPoint x: 938, endPoint y: 54, distance: 59.8
click at [882, 37] on span "Approve" at bounding box center [894, 40] width 35 height 15
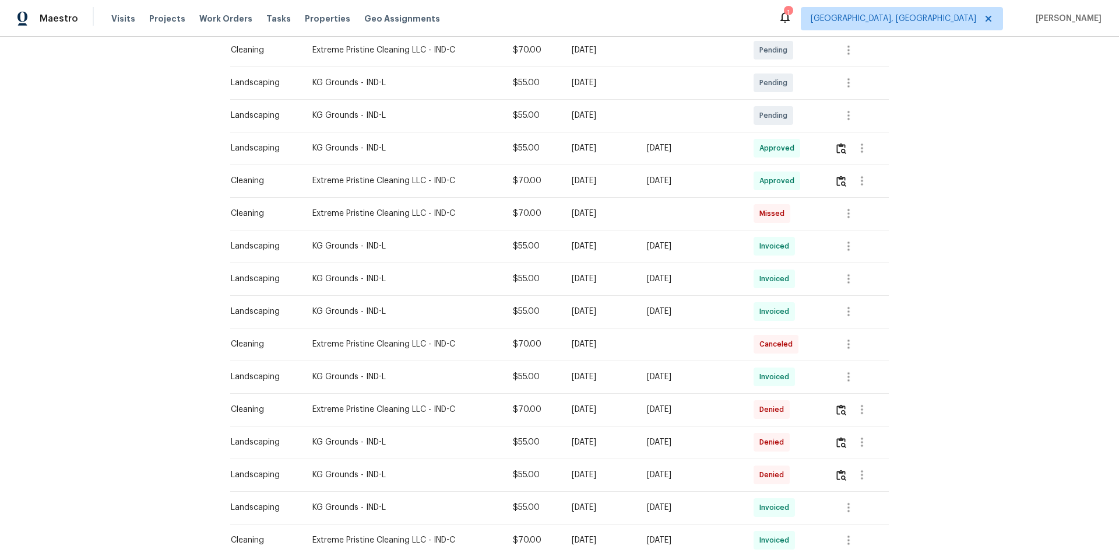
scroll to position [233, 0]
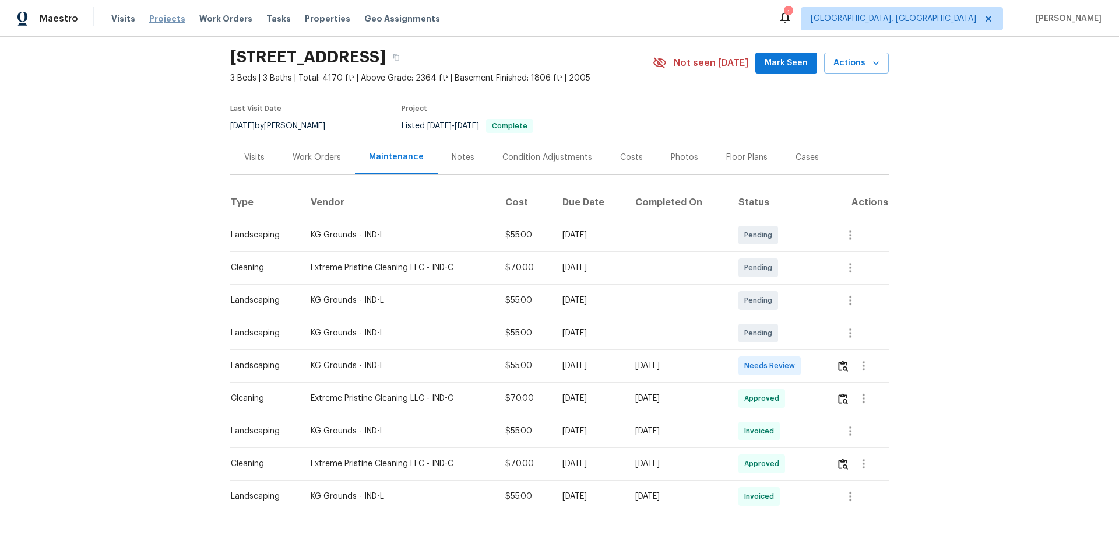
scroll to position [73, 0]
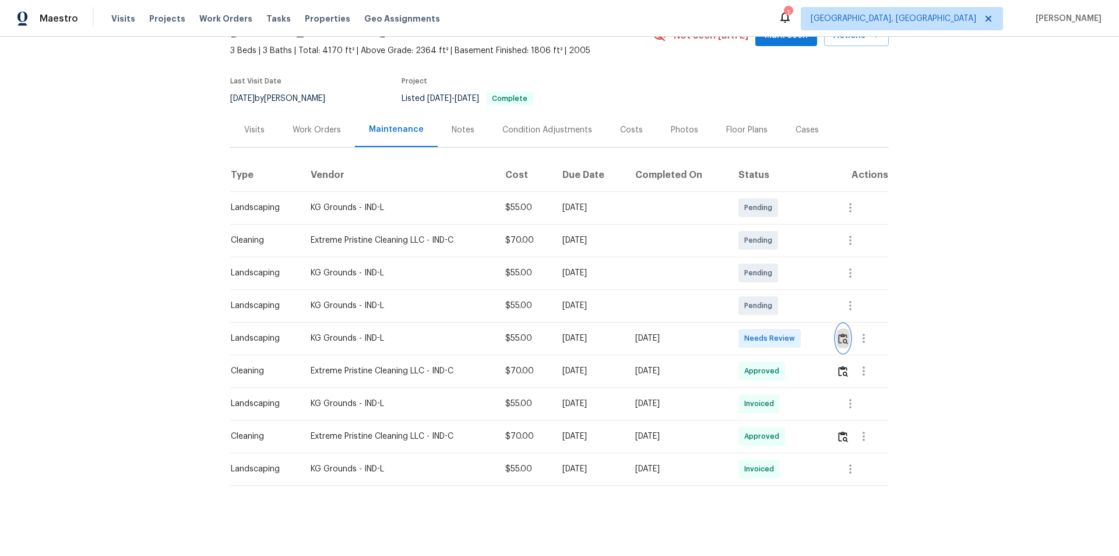
click at [842, 334] on img "button" at bounding box center [843, 338] width 10 height 11
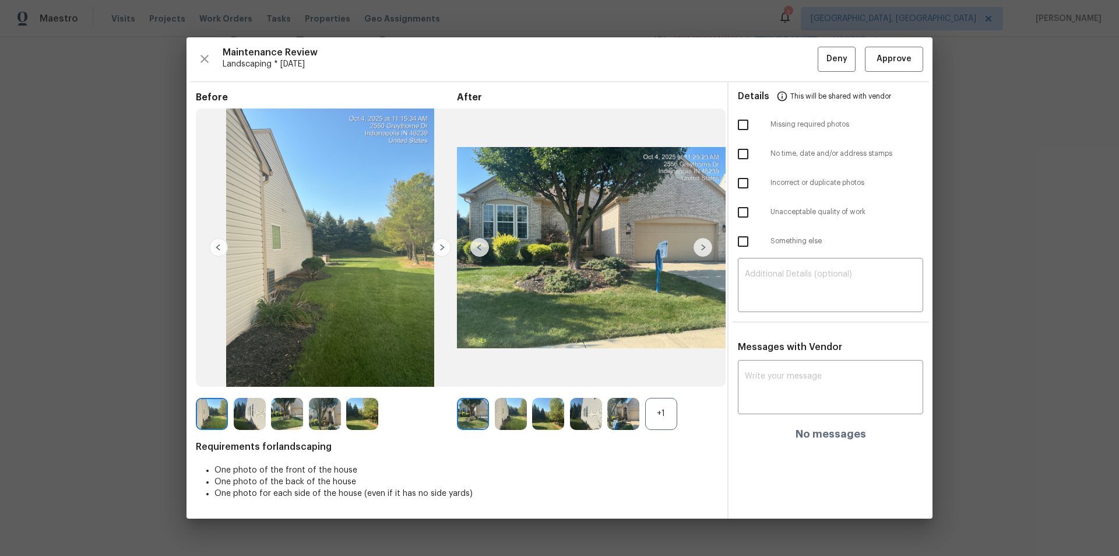
click at [665, 407] on div "+1" at bounding box center [661, 414] width 32 height 32
drag, startPoint x: 891, startPoint y: 61, endPoint x: 909, endPoint y: 74, distance: 22.5
click at [893, 61] on span "Approve" at bounding box center [894, 59] width 35 height 15
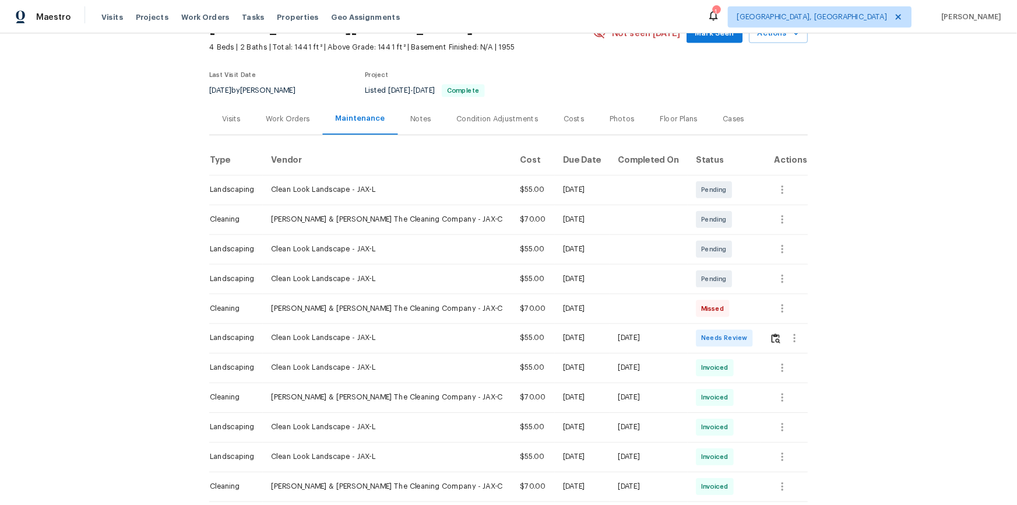
scroll to position [175, 0]
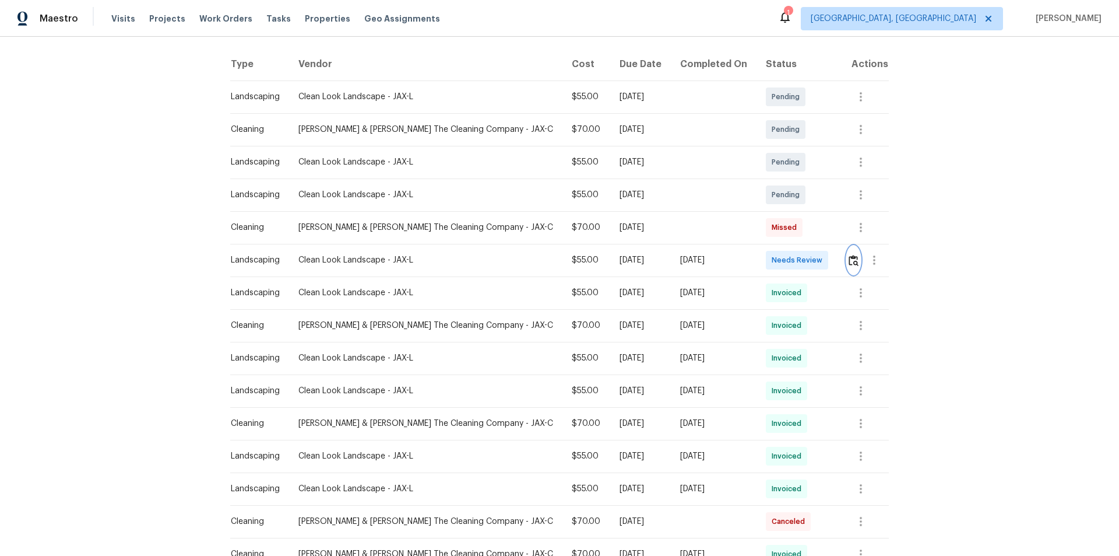
click at [796, 258] on img "button" at bounding box center [854, 260] width 10 height 11
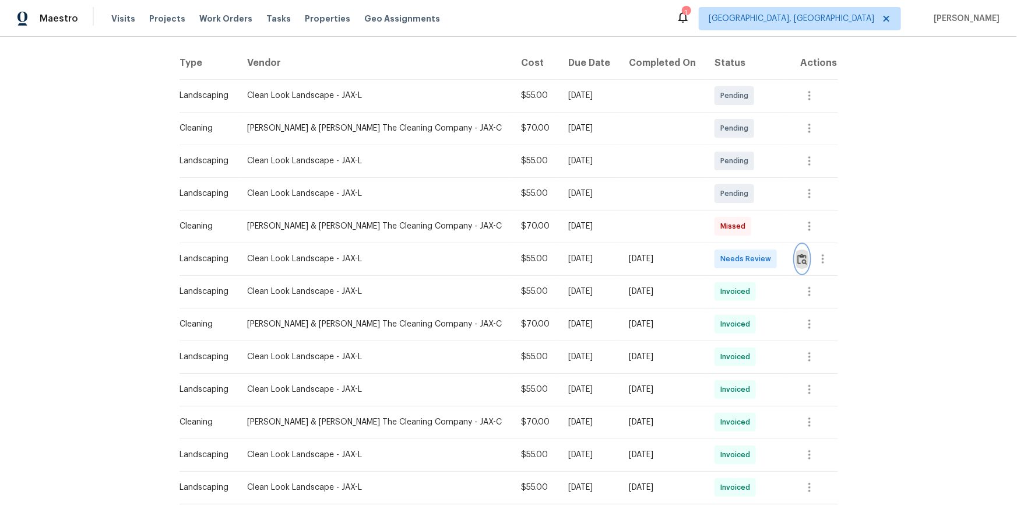
click at [796, 256] on button "button" at bounding box center [802, 259] width 13 height 28
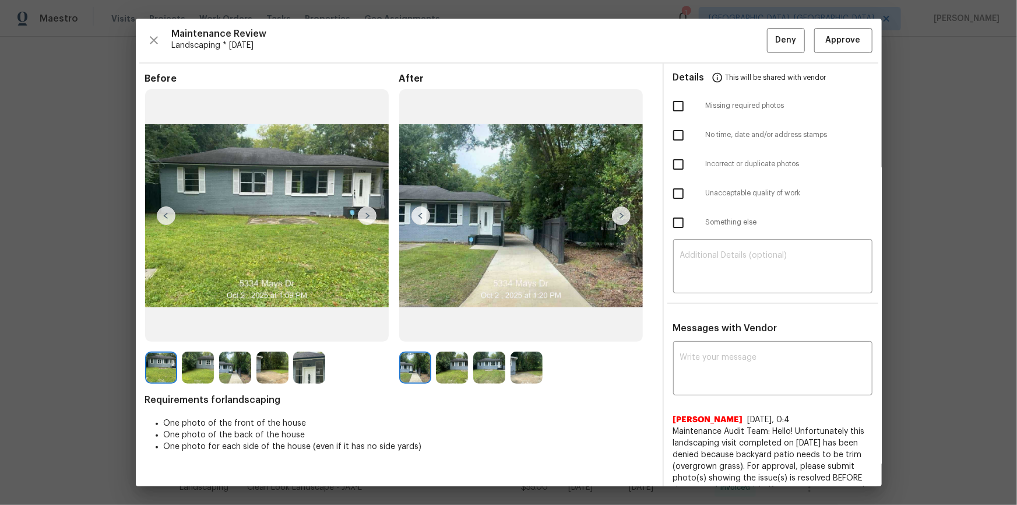
click at [512, 367] on img at bounding box center [527, 368] width 32 height 32
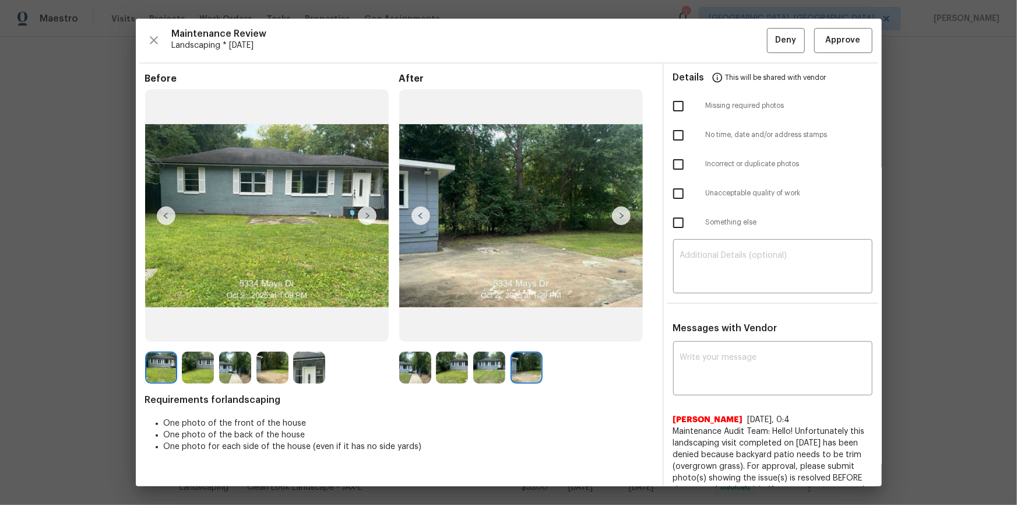
click at [484, 371] on img at bounding box center [489, 368] width 32 height 32
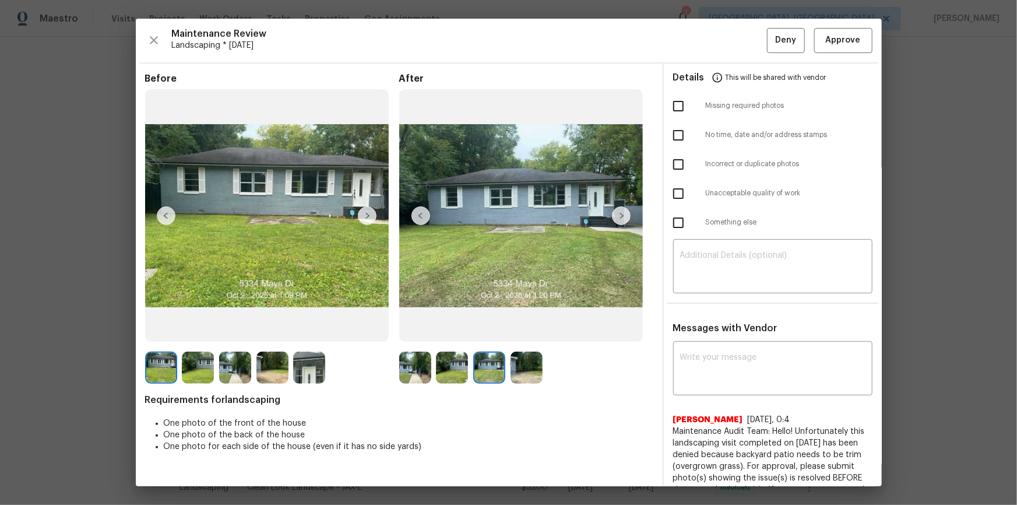
drag, startPoint x: 451, startPoint y: 371, endPoint x: 469, endPoint y: 382, distance: 20.4
click at [451, 371] on img at bounding box center [452, 368] width 32 height 32
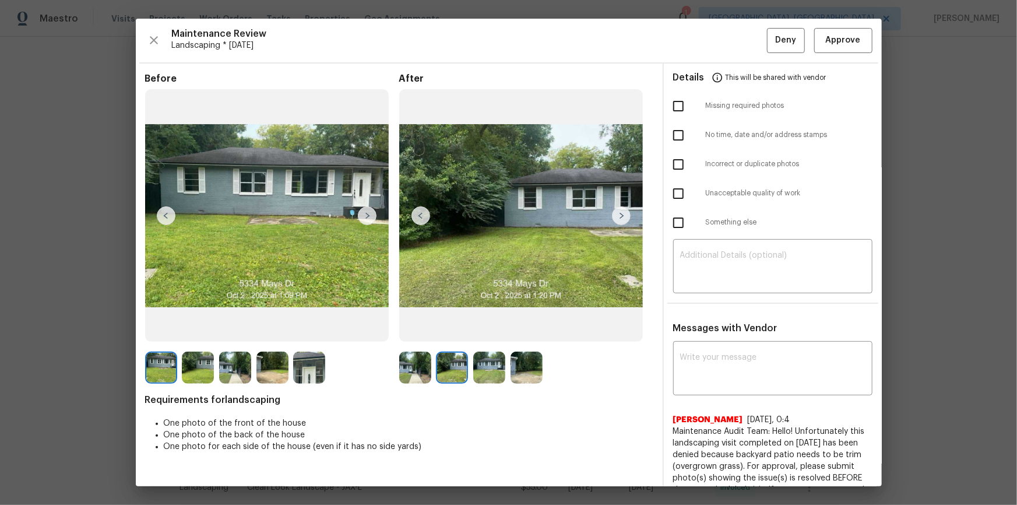
drag, startPoint x: 431, startPoint y: 372, endPoint x: 420, endPoint y: 370, distance: 11.2
click at [429, 371] on div at bounding box center [417, 368] width 37 height 32
click at [412, 368] on img at bounding box center [415, 368] width 32 height 32
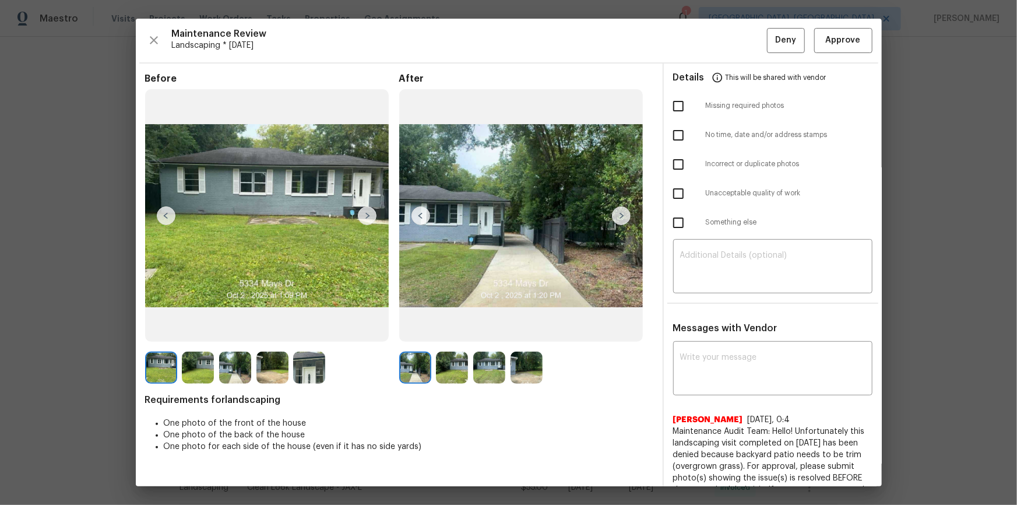
click at [368, 213] on img at bounding box center [367, 215] width 19 height 19
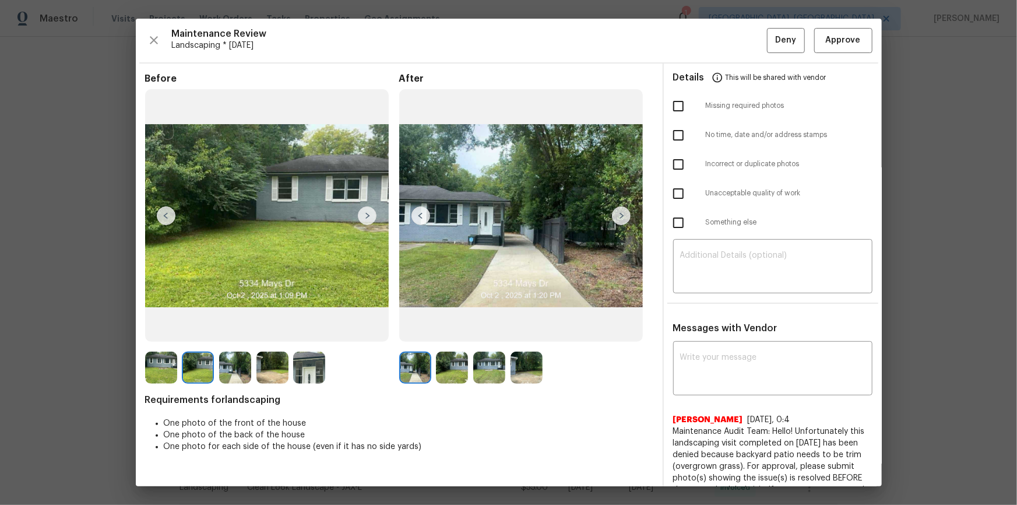
click at [368, 213] on img at bounding box center [367, 215] width 19 height 19
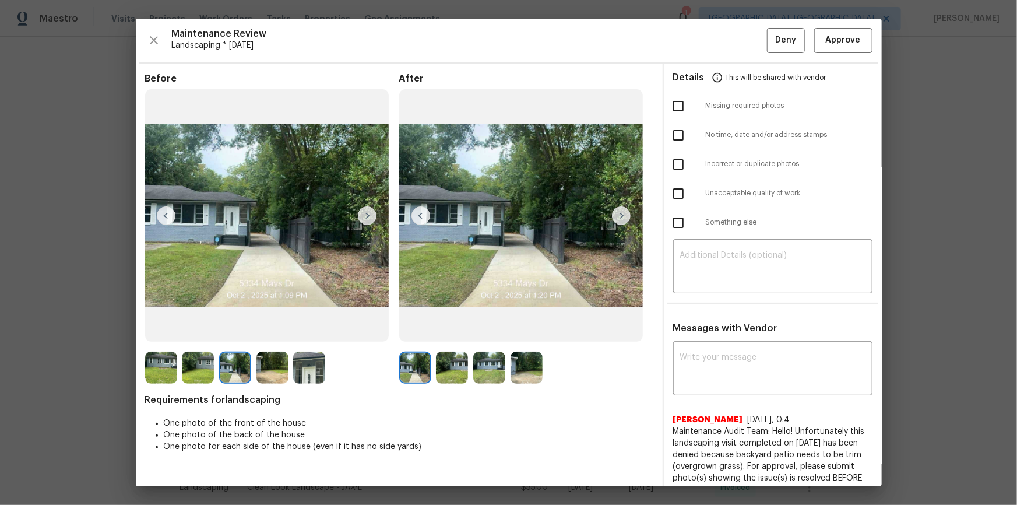
click at [368, 213] on img at bounding box center [367, 215] width 19 height 19
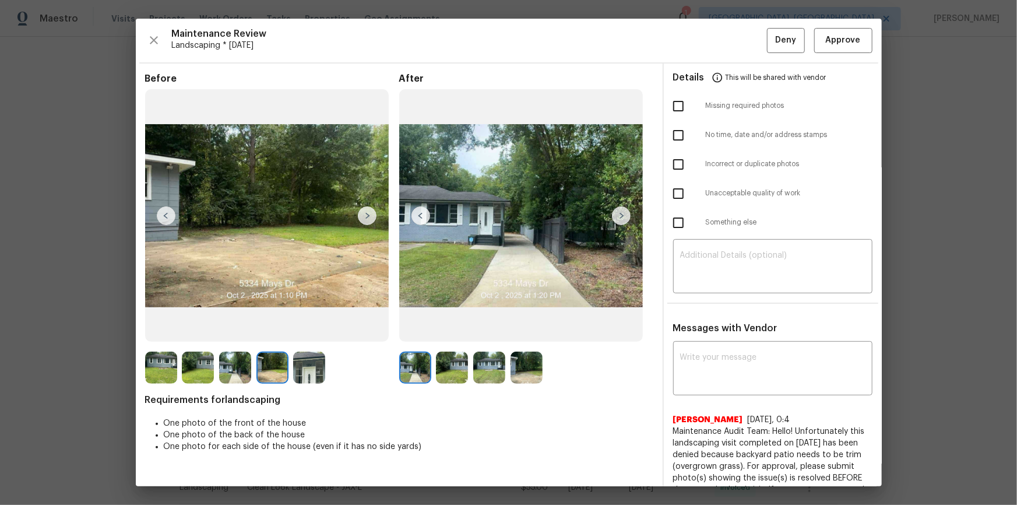
click at [369, 209] on img at bounding box center [367, 215] width 19 height 19
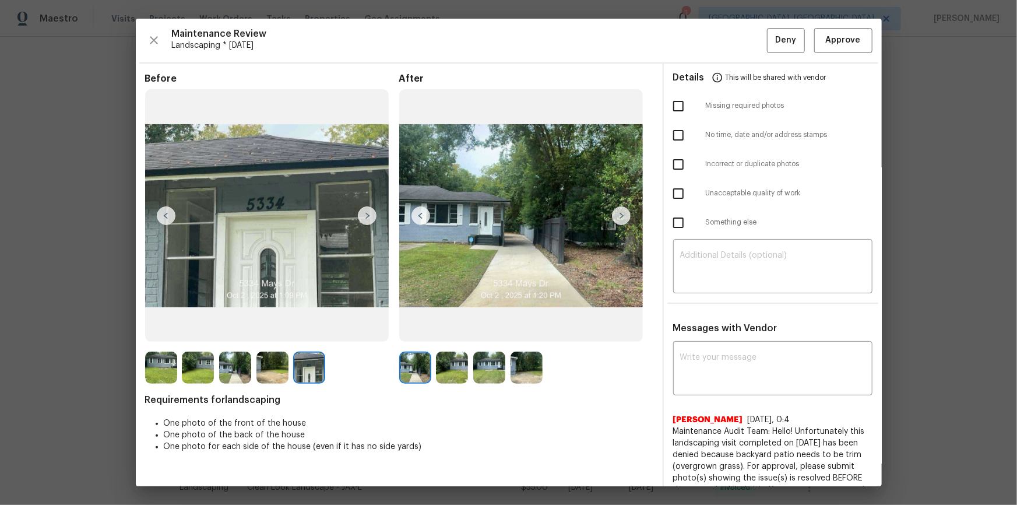
click at [421, 213] on img at bounding box center [421, 215] width 19 height 19
click at [615, 219] on img at bounding box center [621, 215] width 19 height 19
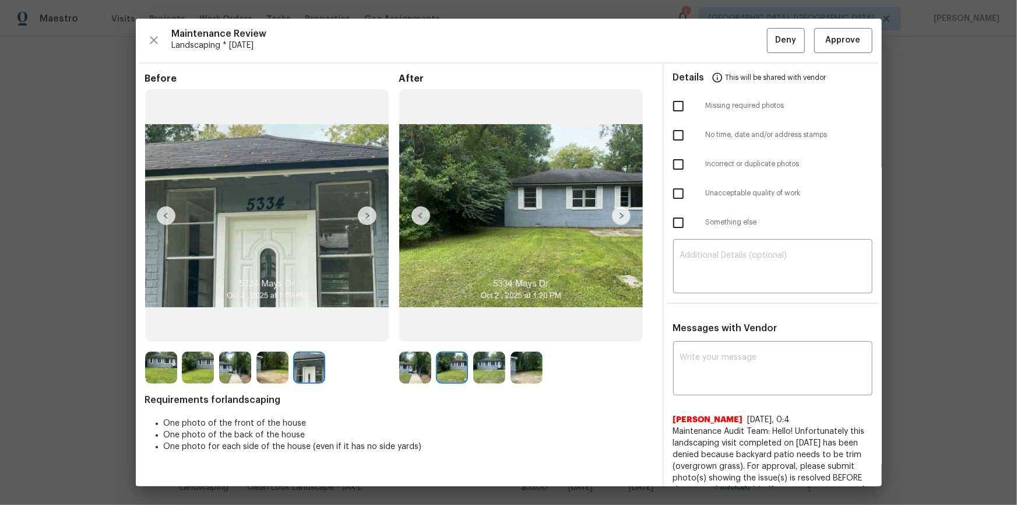
click at [618, 216] on img at bounding box center [621, 215] width 19 height 19
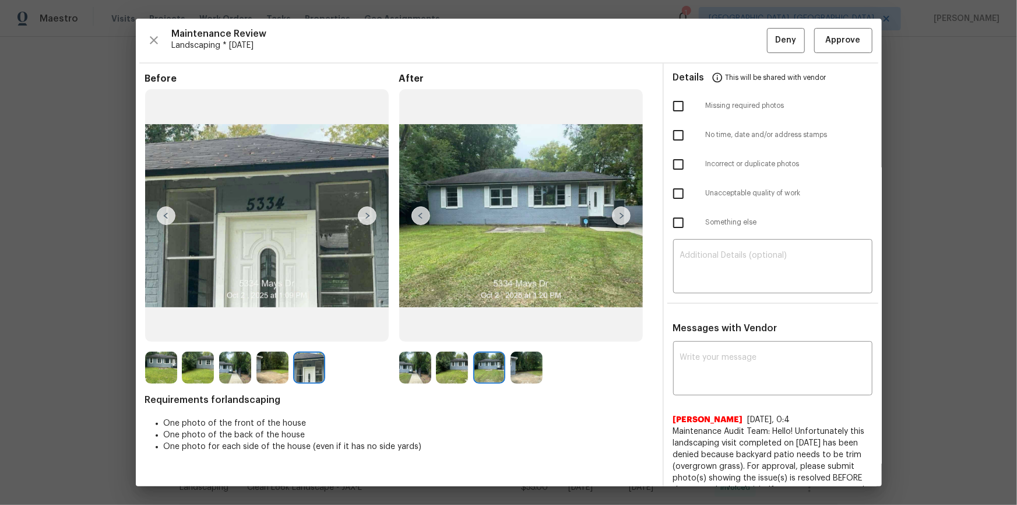
click at [618, 216] on img at bounding box center [621, 215] width 19 height 19
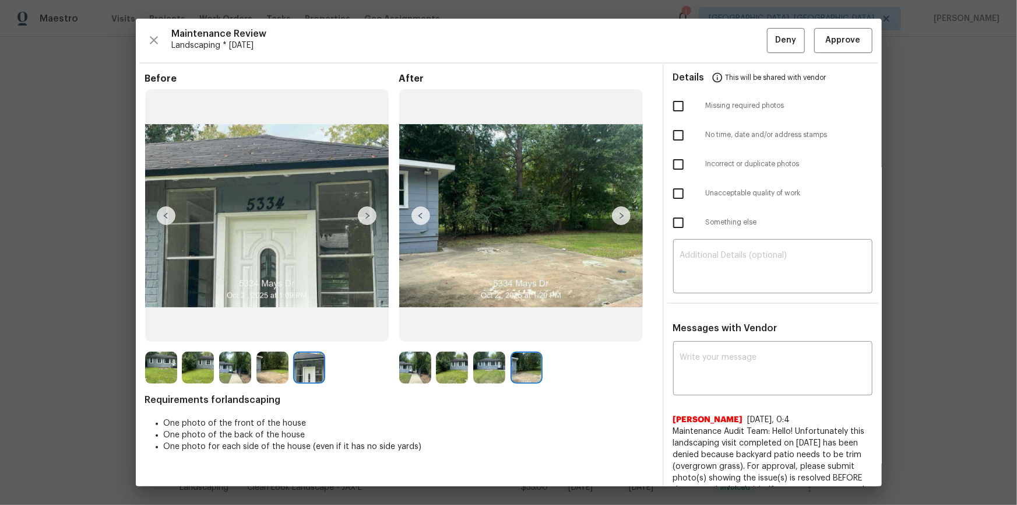
click at [618, 216] on img at bounding box center [621, 215] width 19 height 19
click at [368, 218] on img at bounding box center [367, 215] width 19 height 19
click at [367, 215] on img at bounding box center [367, 215] width 19 height 19
click at [166, 211] on img at bounding box center [166, 215] width 19 height 19
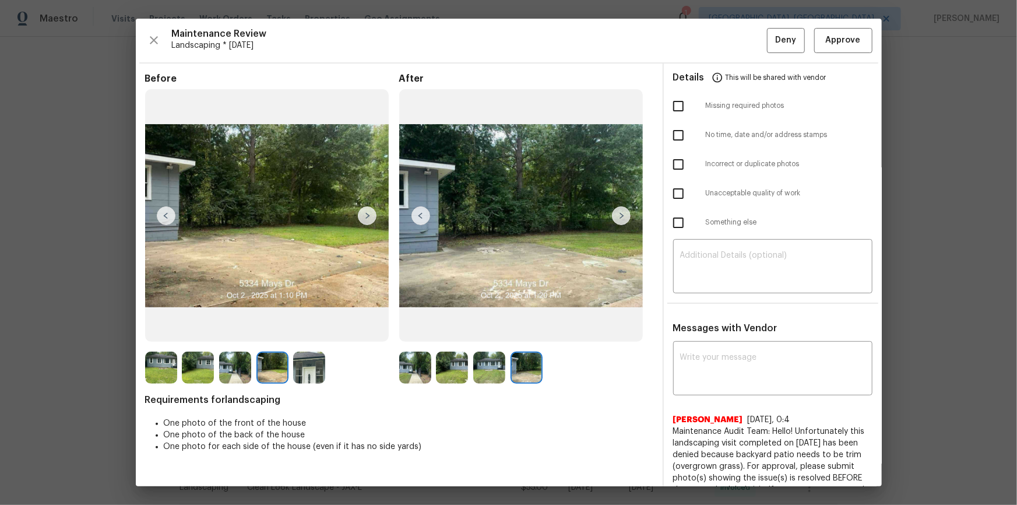
click at [165, 212] on img at bounding box center [166, 215] width 19 height 19
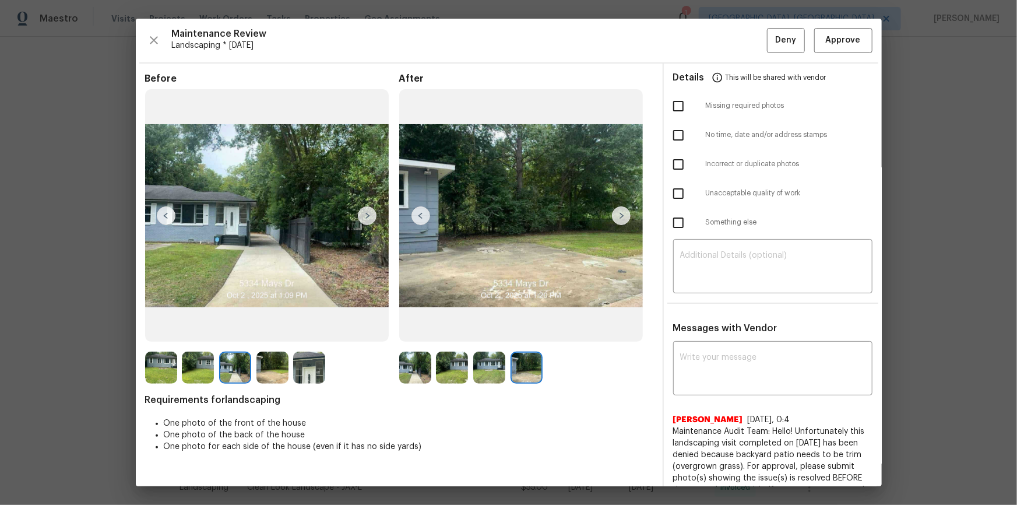
click at [165, 212] on img at bounding box center [166, 215] width 19 height 19
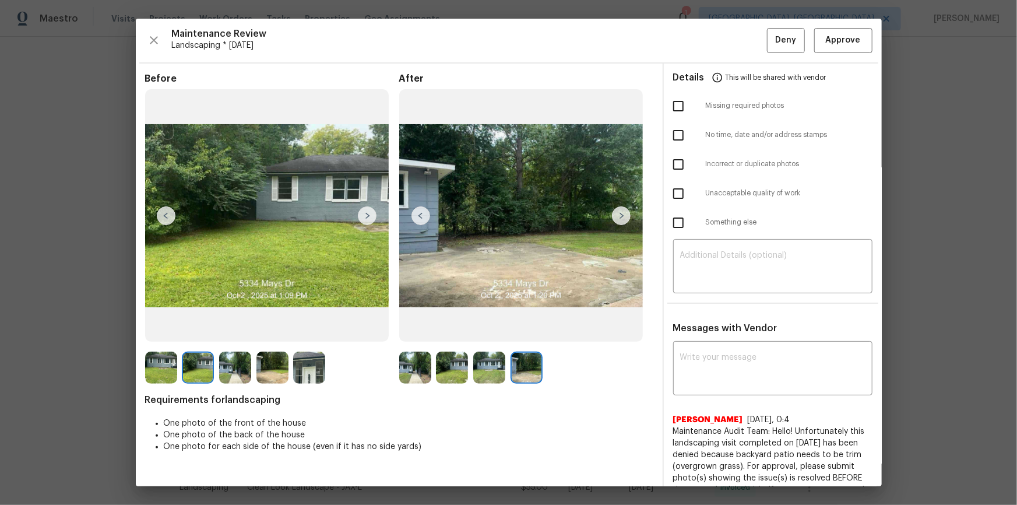
click at [165, 212] on img at bounding box center [166, 215] width 19 height 19
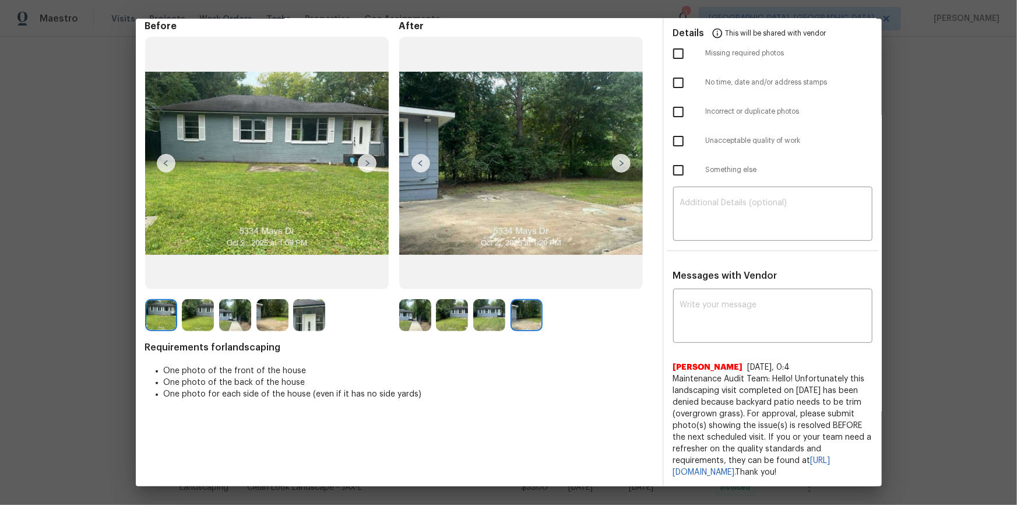
scroll to position [0, 0]
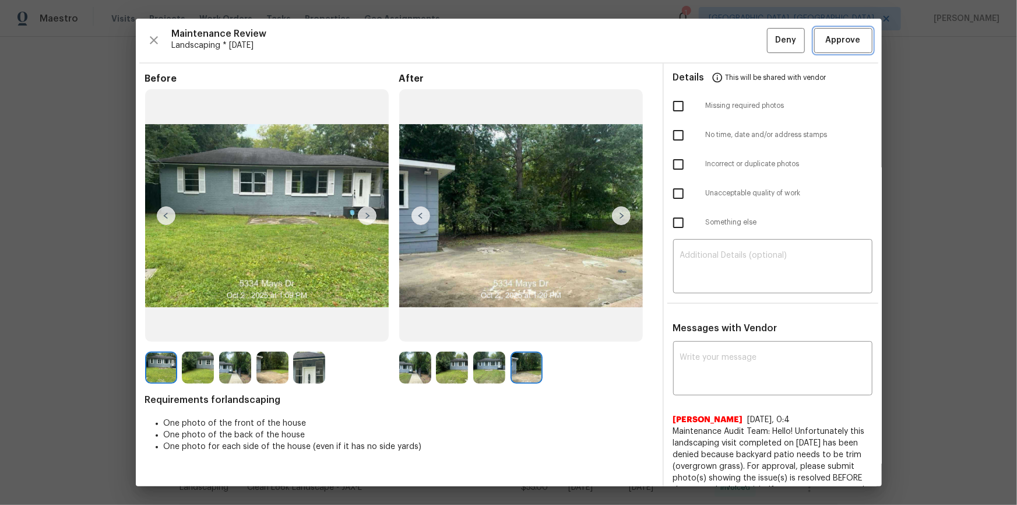
click at [796, 43] on span "Approve" at bounding box center [843, 40] width 35 height 15
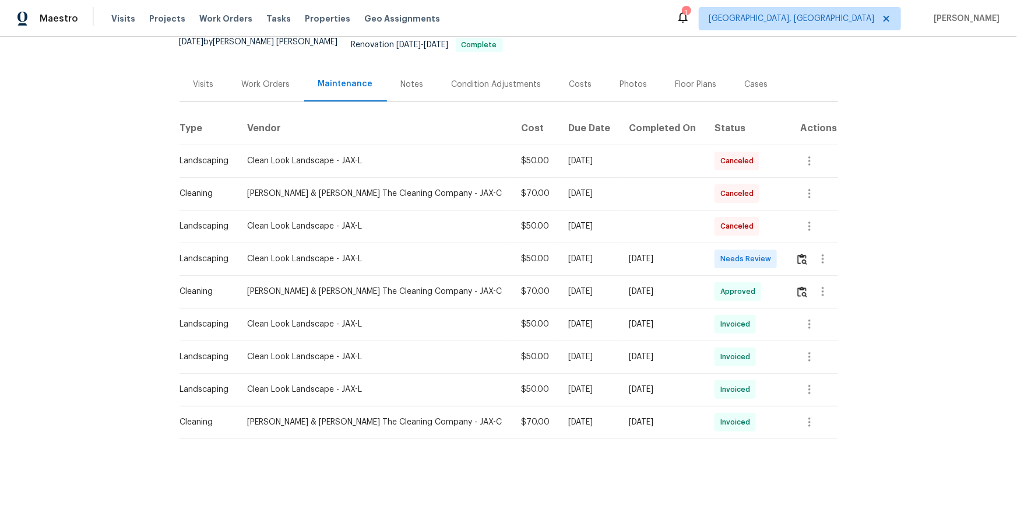
scroll to position [121, 0]
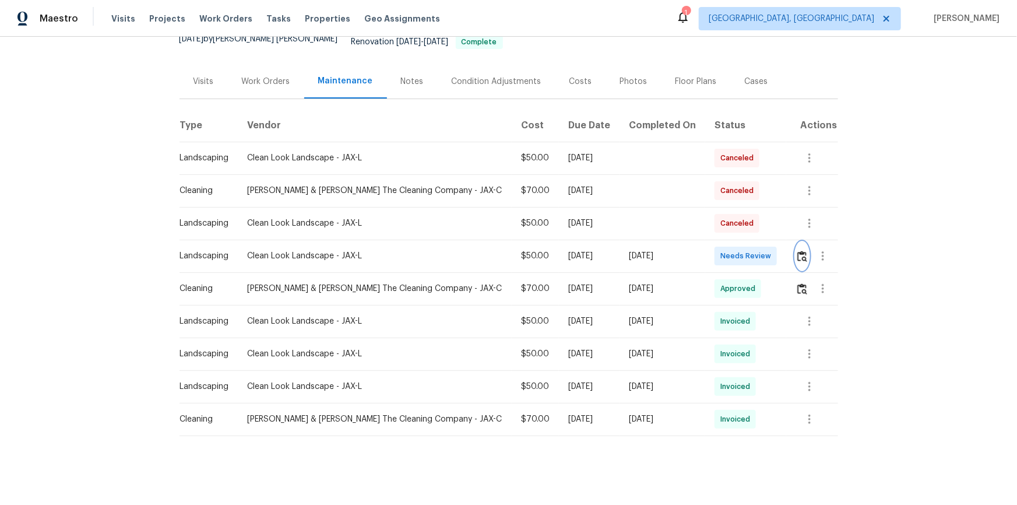
click at [799, 251] on img "button" at bounding box center [803, 256] width 10 height 11
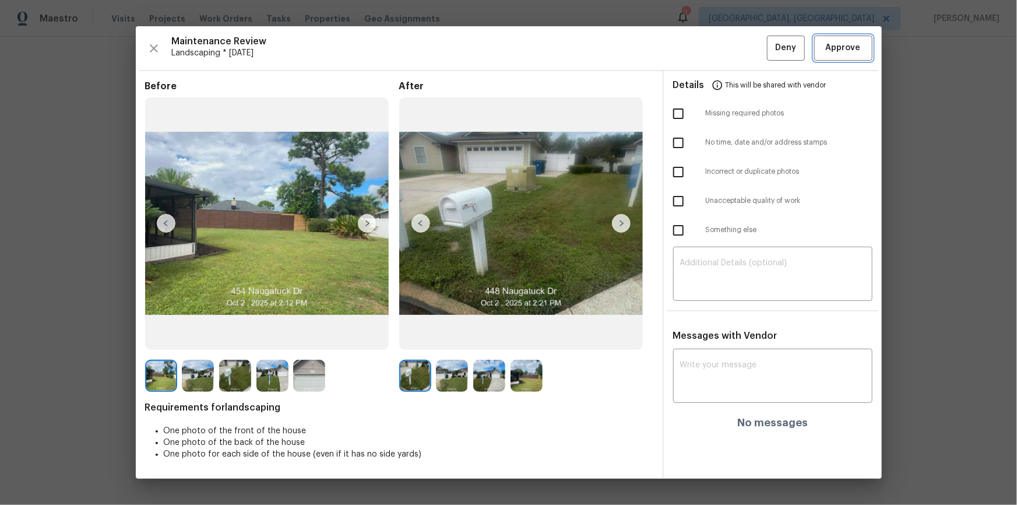
drag, startPoint x: 842, startPoint y: 48, endPoint x: 850, endPoint y: 48, distance: 8.2
click at [843, 47] on span "Approve" at bounding box center [843, 48] width 35 height 15
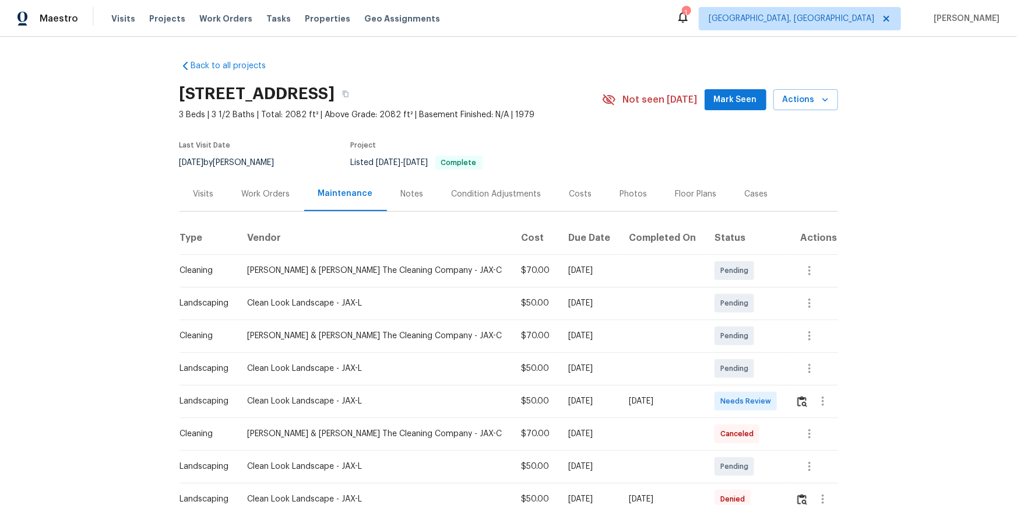
scroll to position [52, 0]
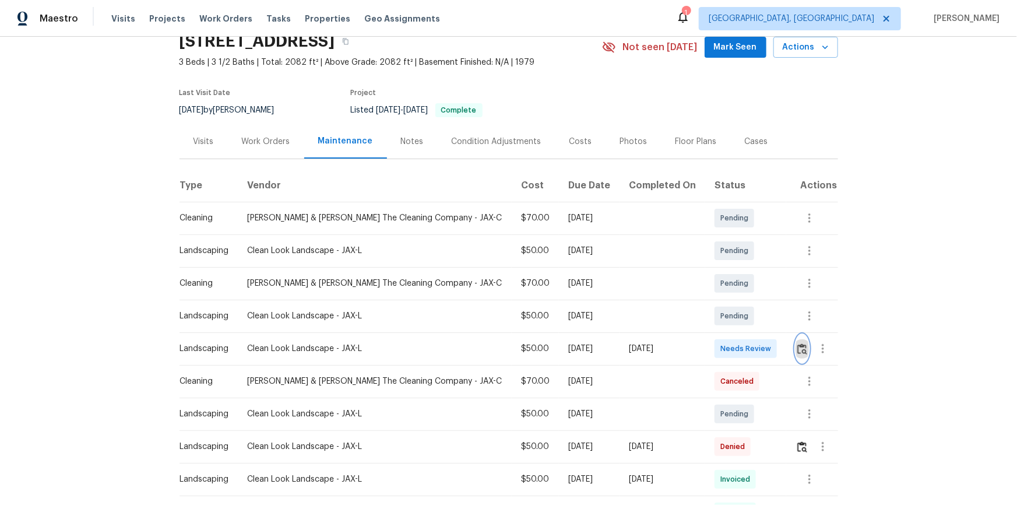
click at [724, 339] on img "button" at bounding box center [803, 348] width 10 height 11
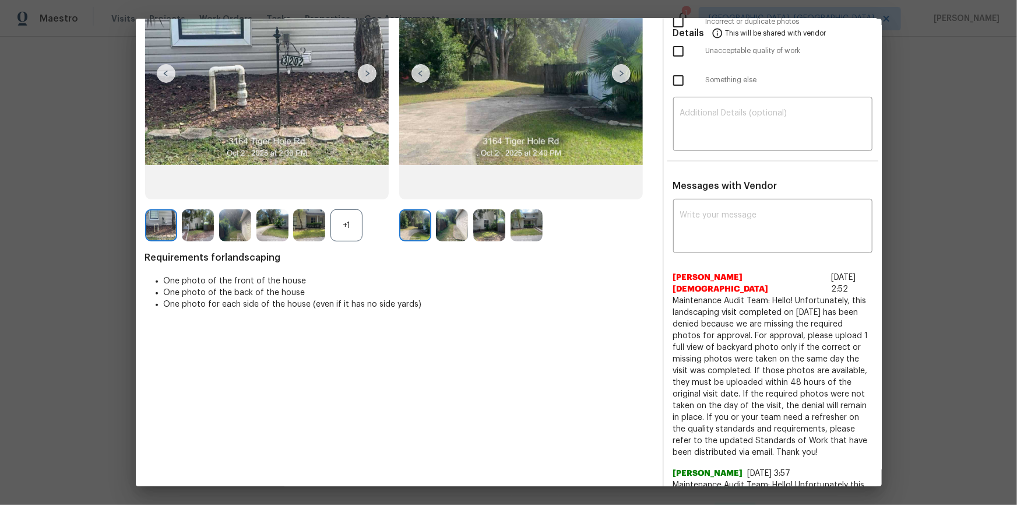
scroll to position [0, 0]
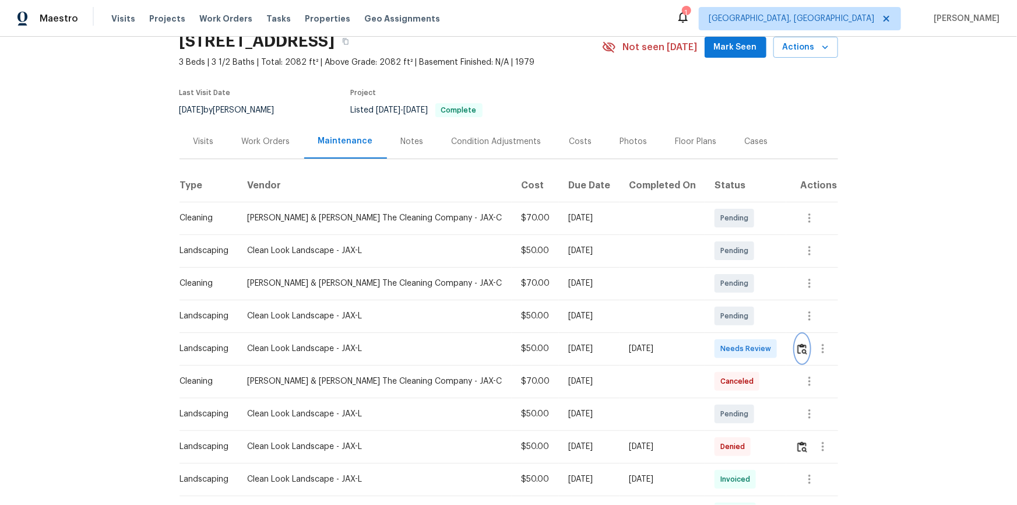
click at [724, 339] on img "button" at bounding box center [803, 348] width 10 height 11
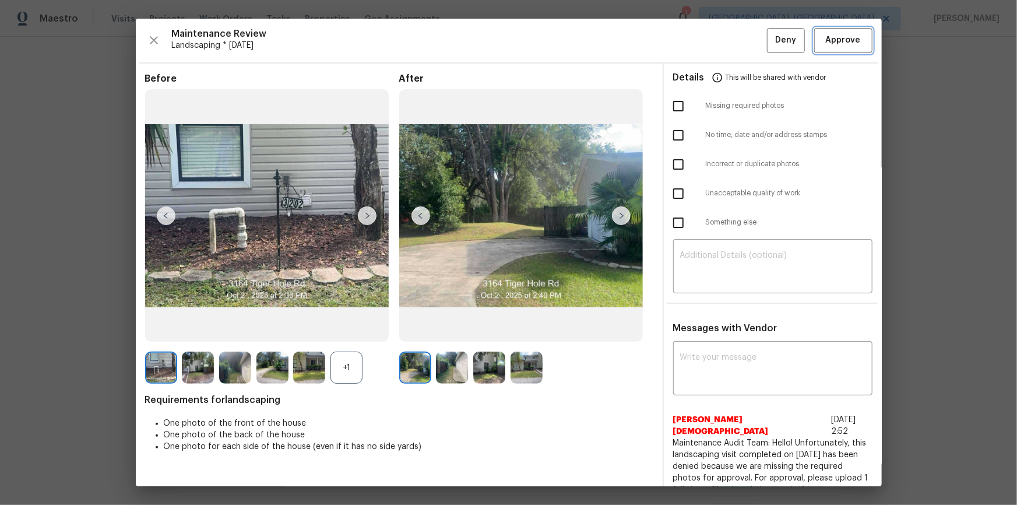
click at [724, 34] on span "Approve" at bounding box center [843, 40] width 35 height 15
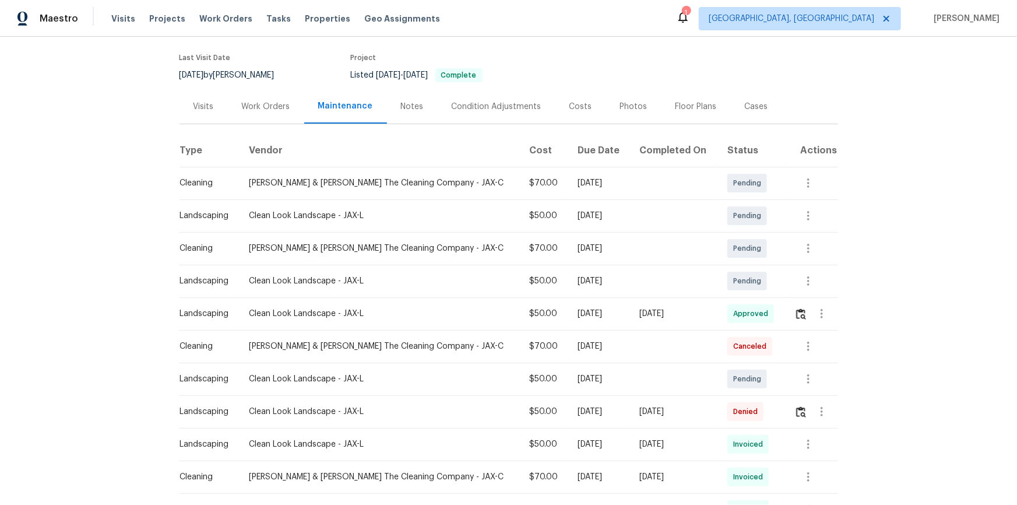
scroll to position [106, 0]
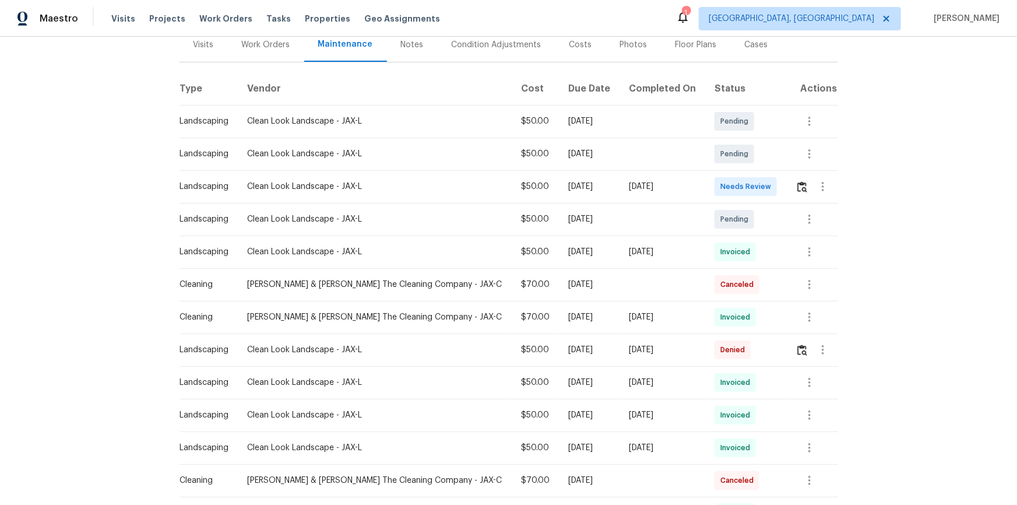
scroll to position [159, 0]
click at [798, 180] on img "button" at bounding box center [803, 185] width 10 height 11
click at [810, 213] on icon "button" at bounding box center [810, 218] width 14 height 14
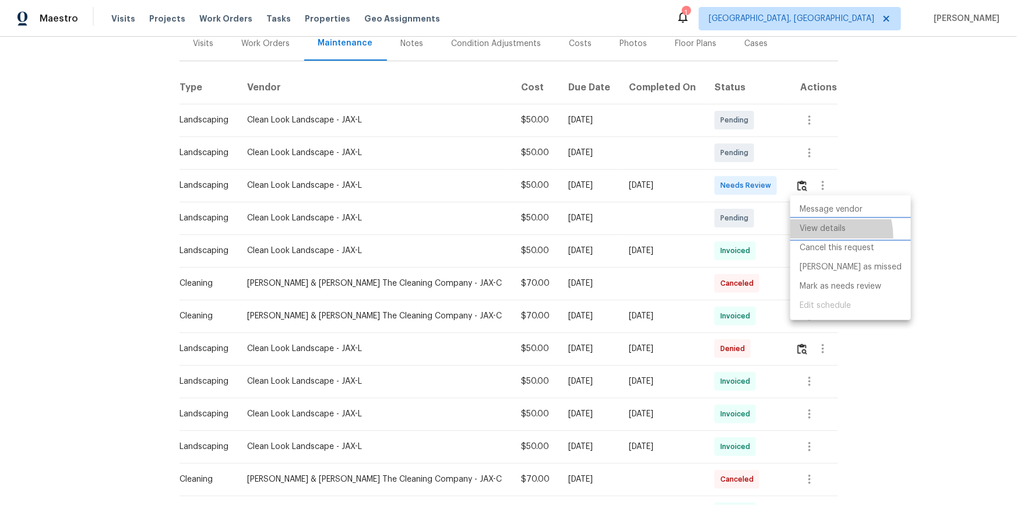
click at [823, 236] on li "View details" at bounding box center [851, 228] width 121 height 19
click at [980, 398] on div at bounding box center [508, 252] width 1017 height 505
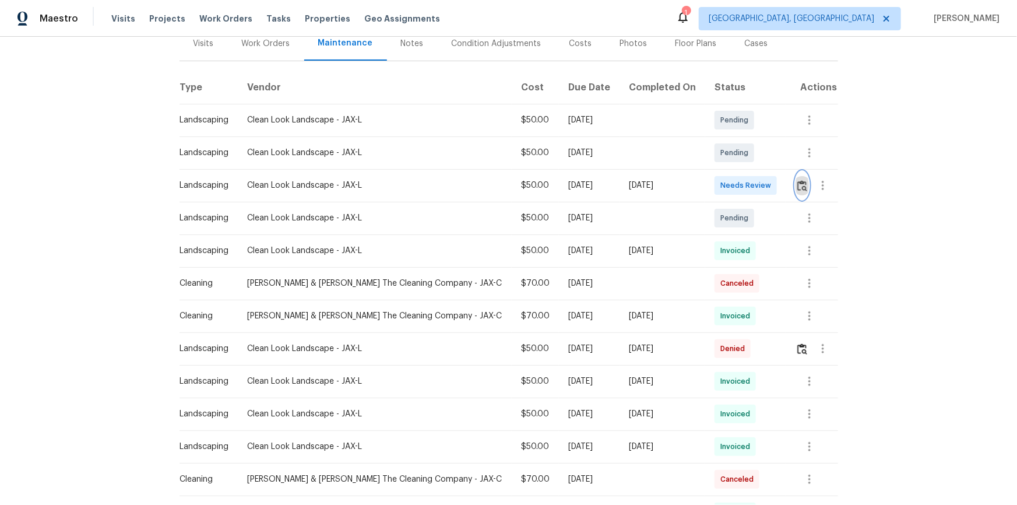
click at [799, 180] on img "button" at bounding box center [803, 185] width 10 height 11
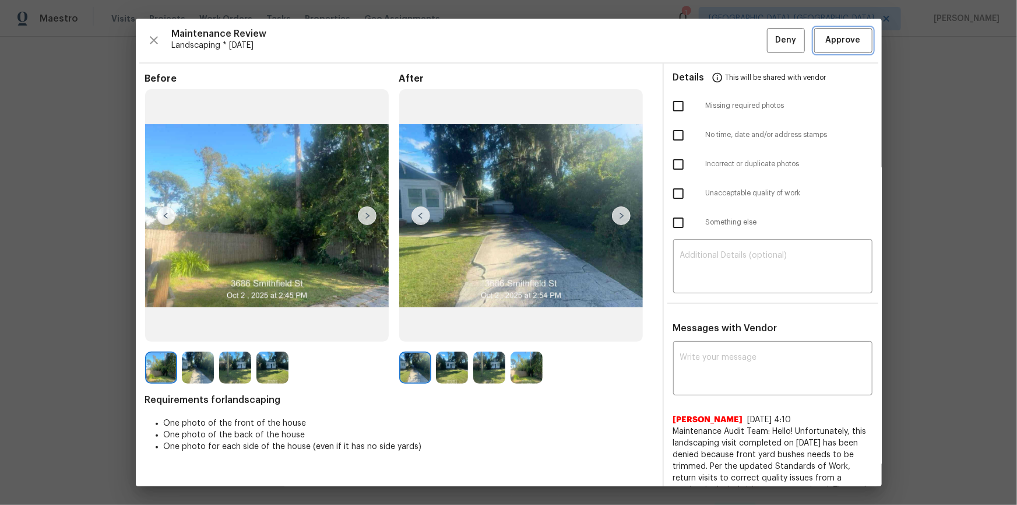
click at [837, 32] on button "Approve" at bounding box center [844, 40] width 58 height 25
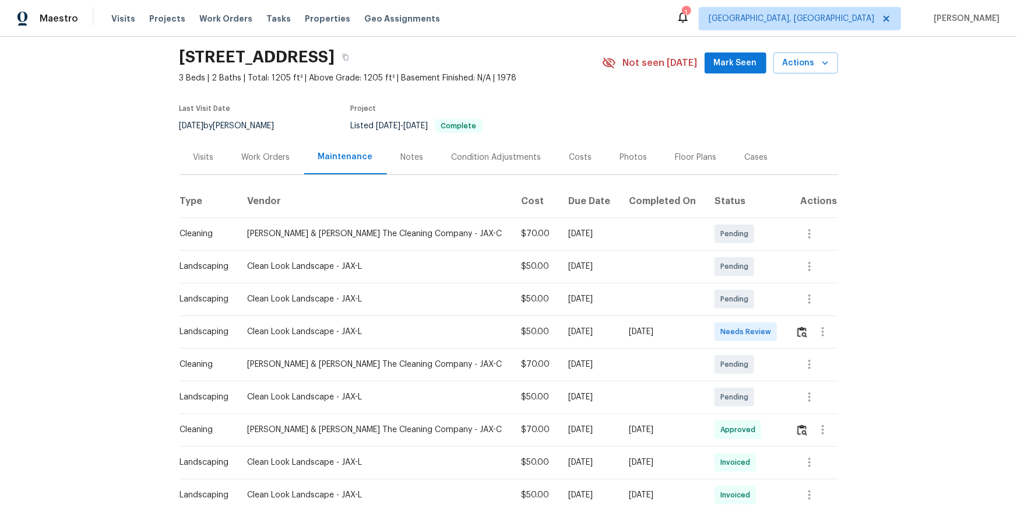
scroll to position [52, 0]
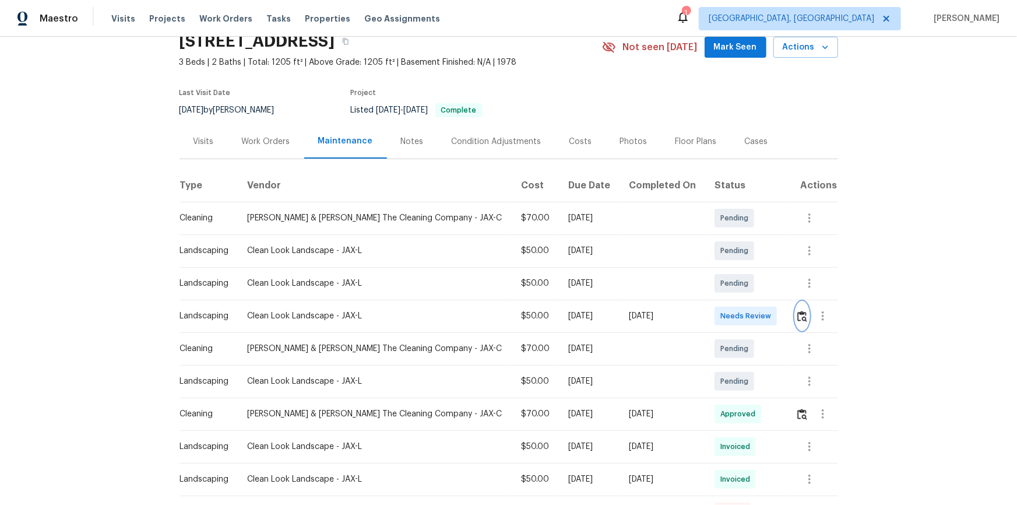
click at [724, 318] on img "button" at bounding box center [803, 316] width 10 height 11
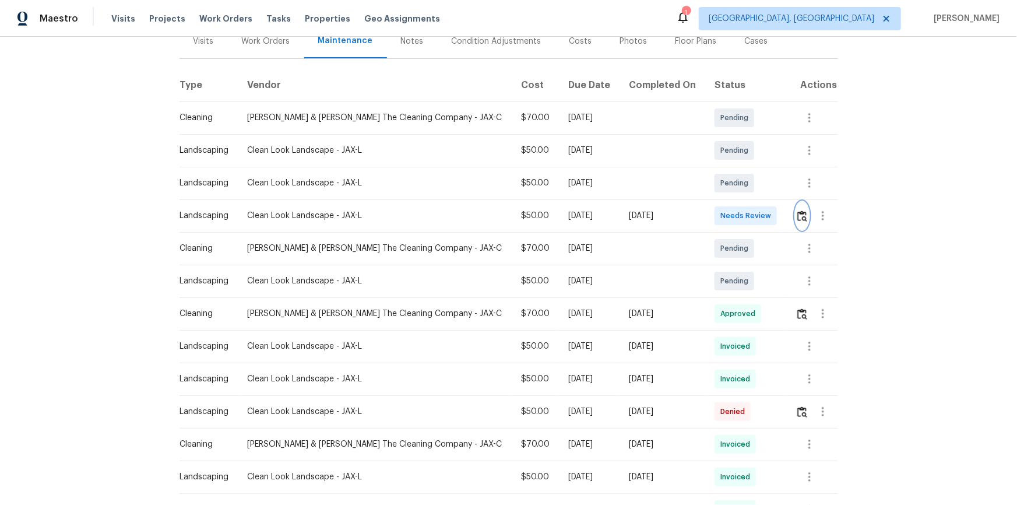
scroll to position [159, 0]
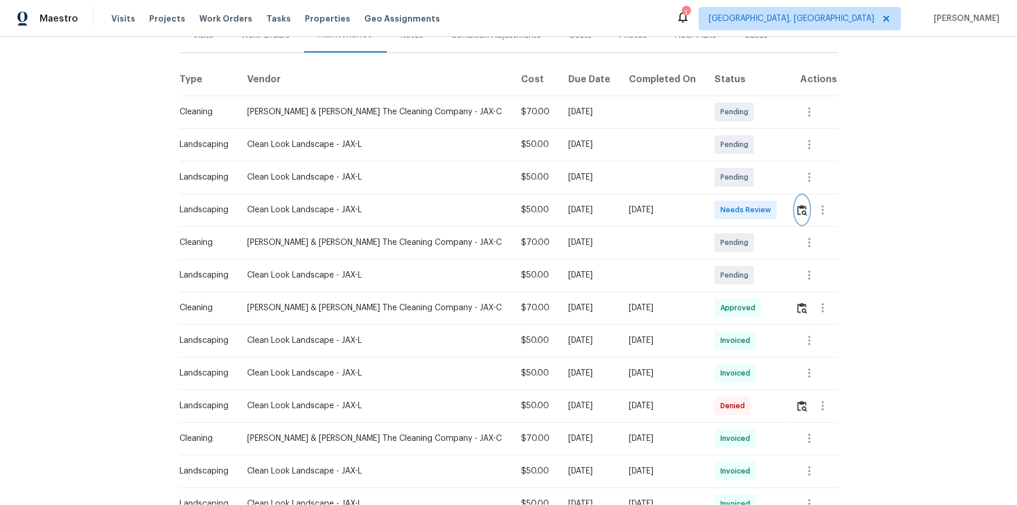
click at [724, 210] on img "button" at bounding box center [803, 210] width 10 height 11
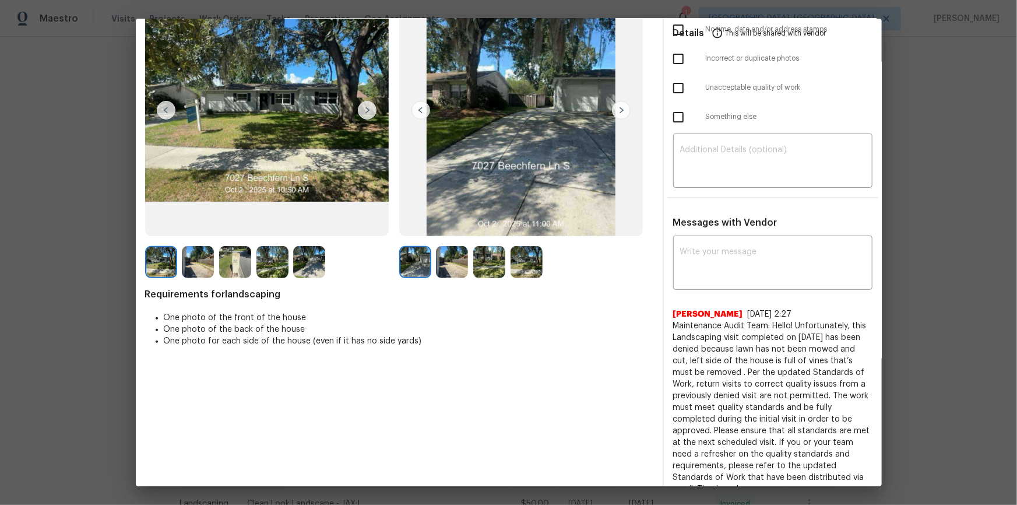
scroll to position [0, 0]
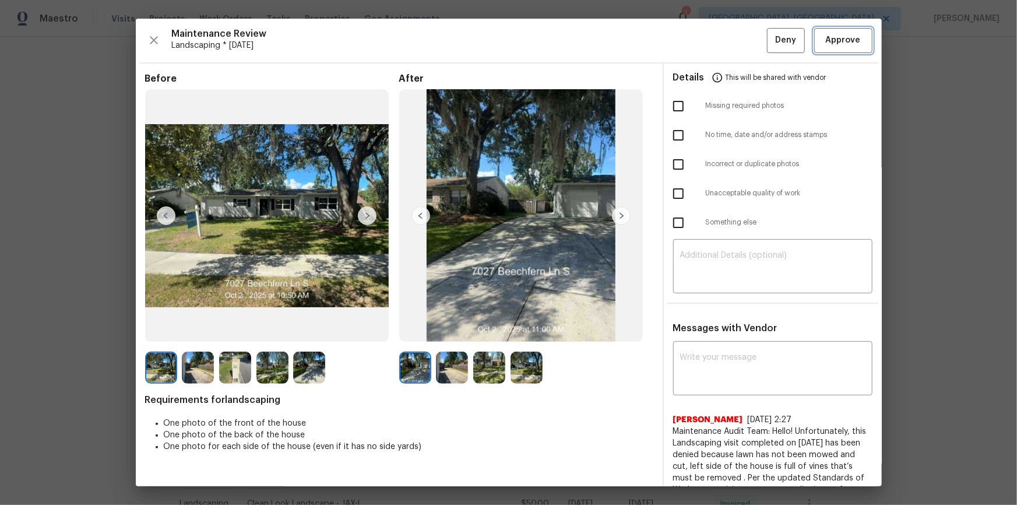
click at [724, 43] on span "Approve" at bounding box center [843, 40] width 35 height 15
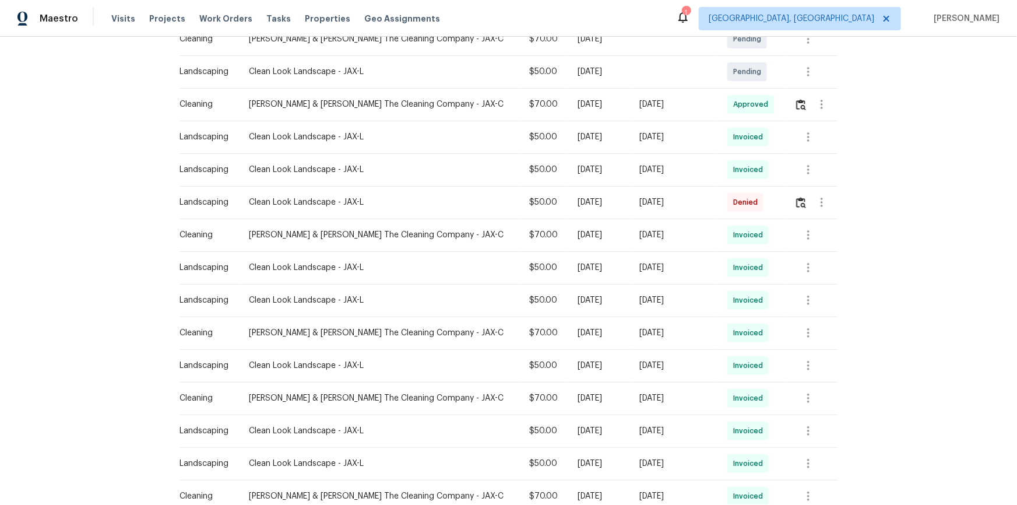
scroll to position [371, 0]
